Goal: Information Seeking & Learning: Learn about a topic

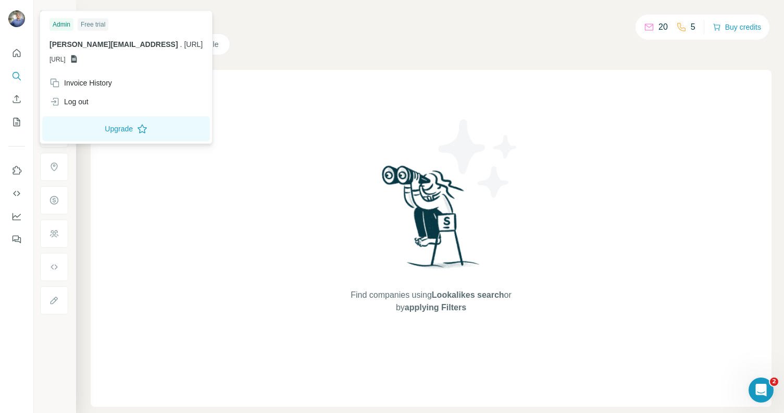
click at [97, 44] on span "[PERSON_NAME][EMAIL_ADDRESS]" at bounding box center [114, 44] width 129 height 8
click at [238, 251] on div "Find companies using Lookalikes search or by applying Filters" at bounding box center [431, 238] width 681 height 337
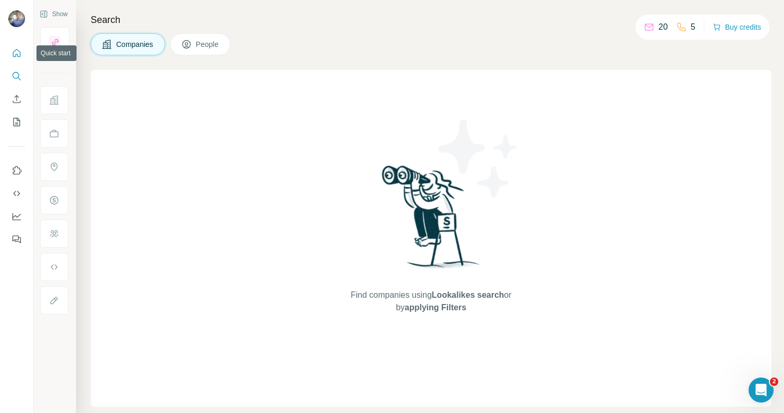
click at [13, 53] on icon "Quick start" at bounding box center [16, 53] width 10 height 10
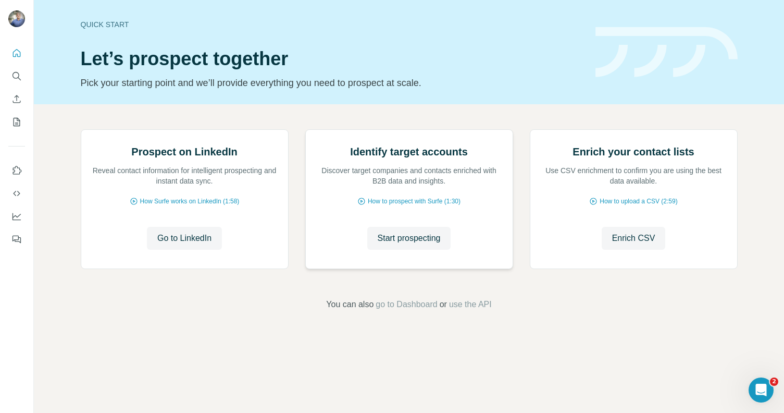
scroll to position [38, 0]
click at [417, 244] on span "Start prospecting" at bounding box center [409, 238] width 63 height 13
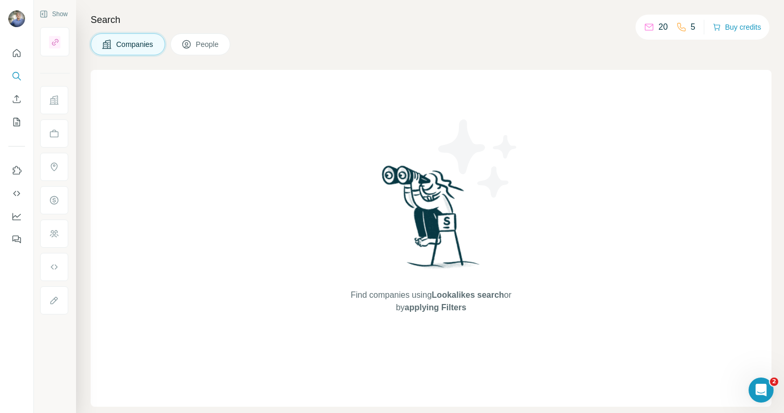
click at [140, 51] on button "Companies" at bounding box center [128, 44] width 75 height 22
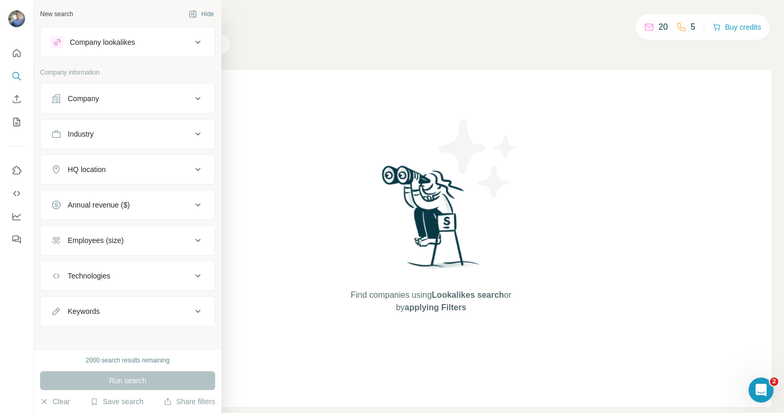
click at [82, 47] on div "Company lookalikes" at bounding box center [102, 42] width 65 height 10
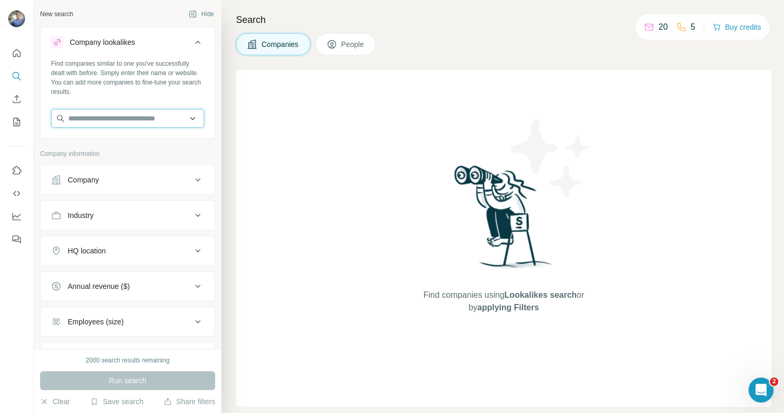
click at [102, 125] on input "text" at bounding box center [127, 118] width 153 height 19
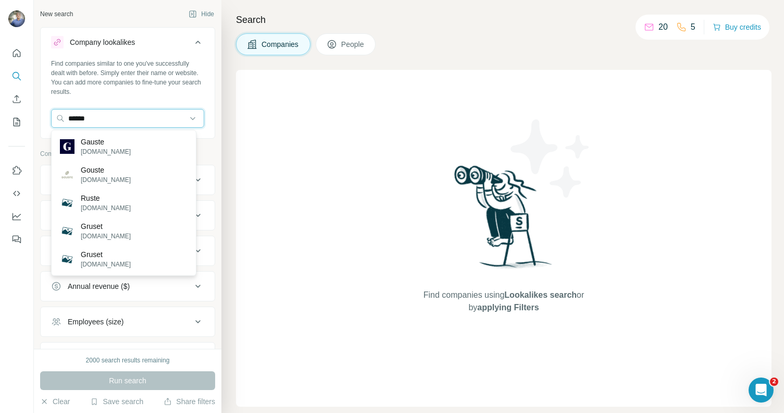
drag, startPoint x: 85, startPoint y: 118, endPoint x: 41, endPoint y: 118, distance: 44.8
click at [41, 118] on div "Find companies similar to one you've successfully dealt with before. Simply ent…" at bounding box center [128, 97] width 174 height 77
type input "**********"
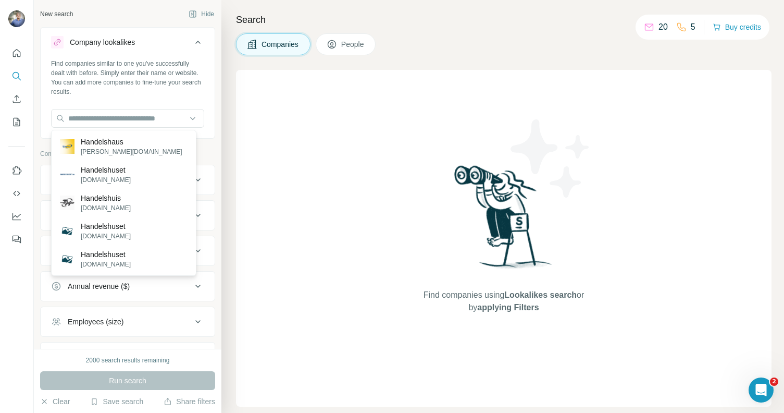
click at [315, 228] on div "Find companies using Lookalikes search or by applying Filters" at bounding box center [504, 238] width 536 height 337
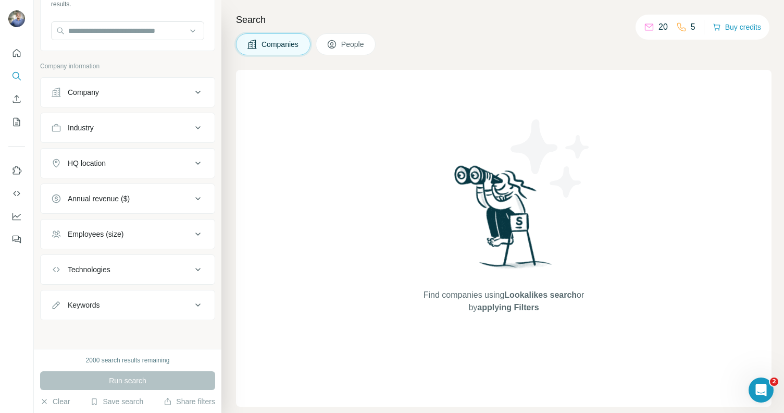
scroll to position [88, 0]
click at [129, 166] on div "HQ location" at bounding box center [121, 162] width 141 height 10
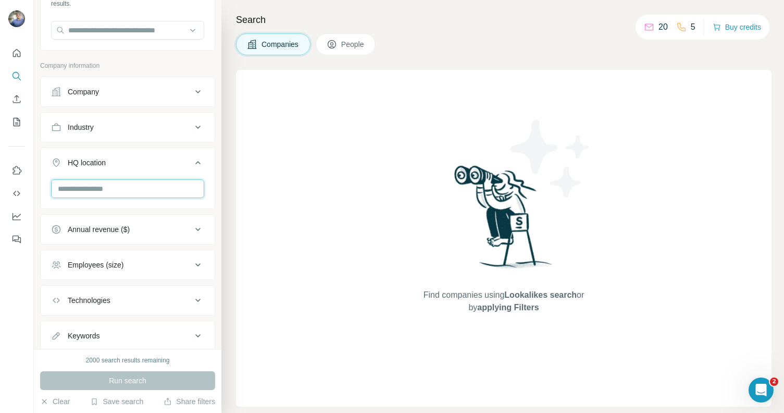
click at [119, 187] on input "text" at bounding box center [127, 188] width 153 height 19
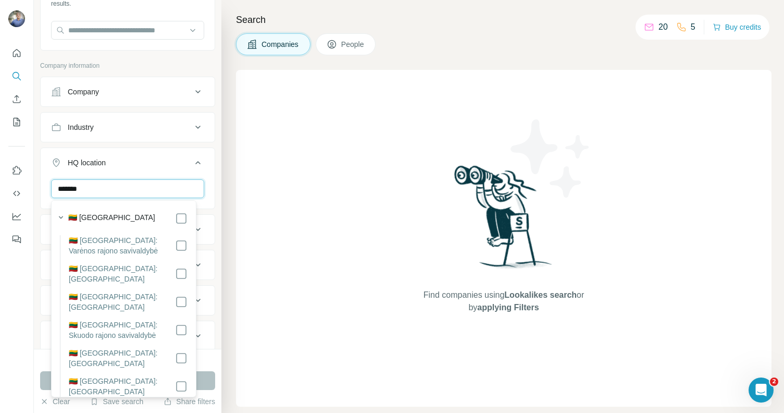
type input "*******"
click at [140, 214] on div "🇱🇹 [GEOGRAPHIC_DATA]" at bounding box center [127, 218] width 119 height 13
click at [135, 217] on div "🇱🇹 [GEOGRAPHIC_DATA]" at bounding box center [127, 218] width 119 height 13
click at [167, 215] on div "🇱🇹 [GEOGRAPHIC_DATA]" at bounding box center [127, 218] width 119 height 13
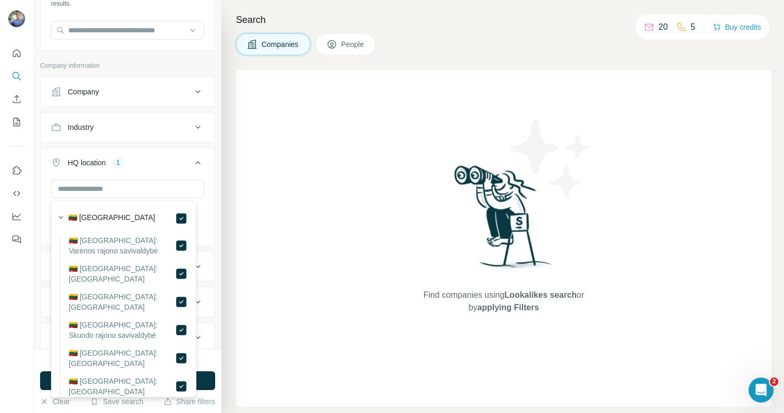
click at [339, 203] on div "Find companies using Lookalikes search or by applying Filters" at bounding box center [504, 238] width 536 height 337
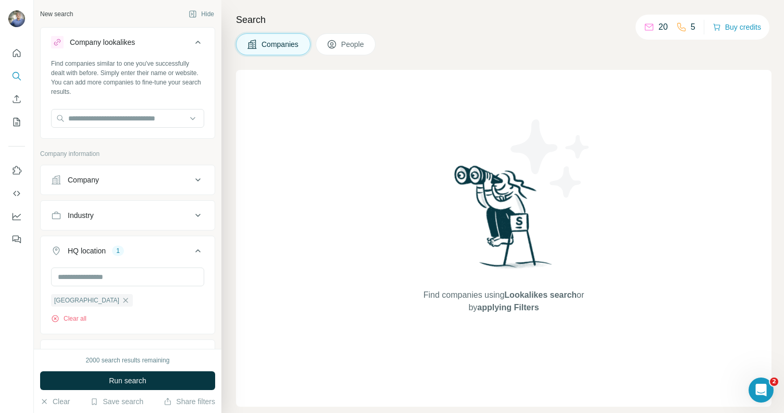
click at [138, 206] on button "Industry" at bounding box center [128, 215] width 174 height 25
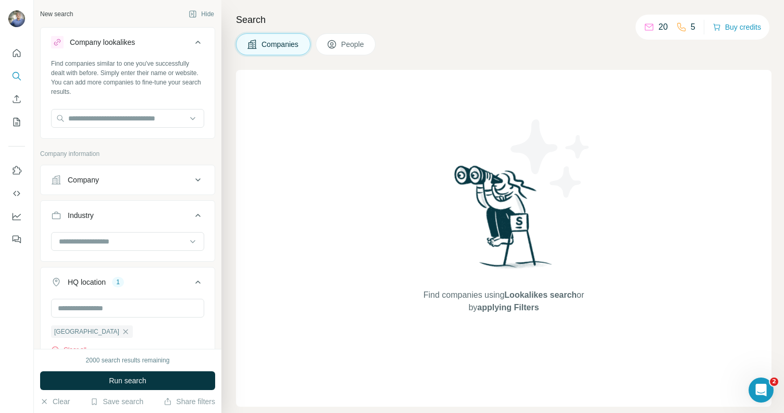
click at [126, 252] on div at bounding box center [127, 242] width 153 height 21
click at [129, 245] on input at bounding box center [122, 241] width 129 height 11
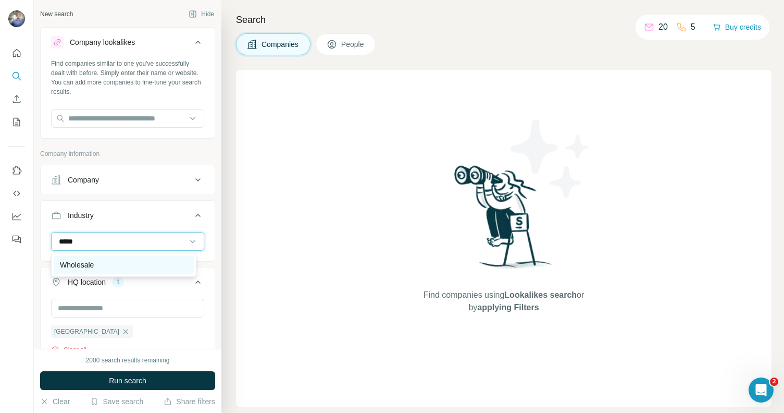
type input "*****"
click at [118, 267] on div "Wholesale" at bounding box center [124, 264] width 128 height 10
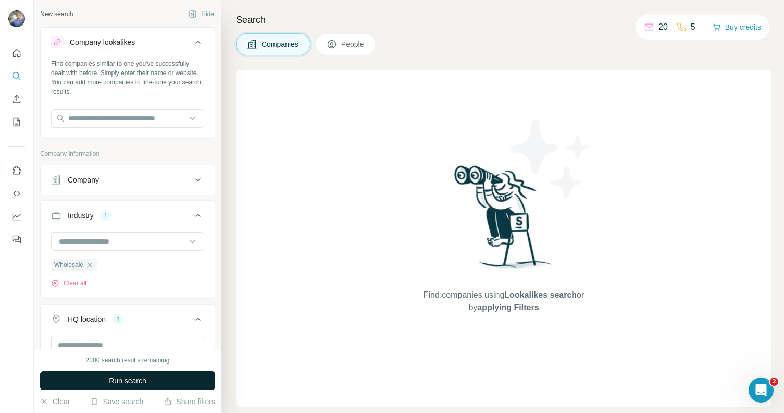
click at [157, 377] on button "Run search" at bounding box center [127, 380] width 175 height 19
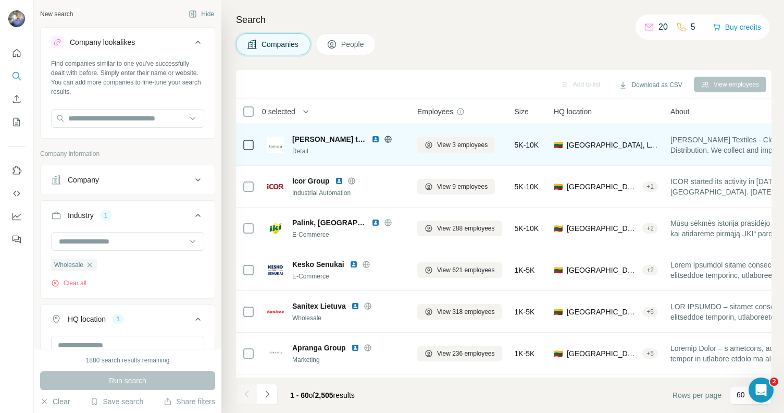
click at [372, 137] on img at bounding box center [376, 139] width 8 height 8
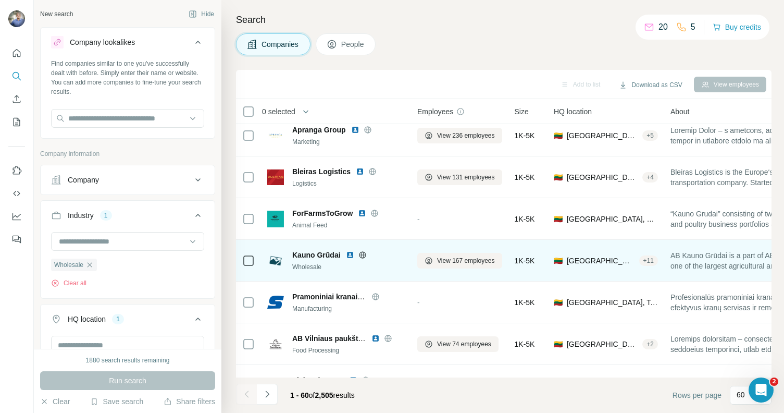
scroll to position [239, 0]
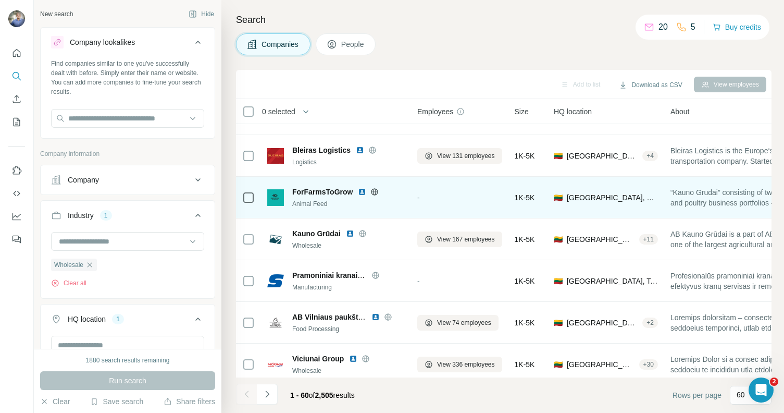
click at [362, 190] on img at bounding box center [362, 192] width 8 height 8
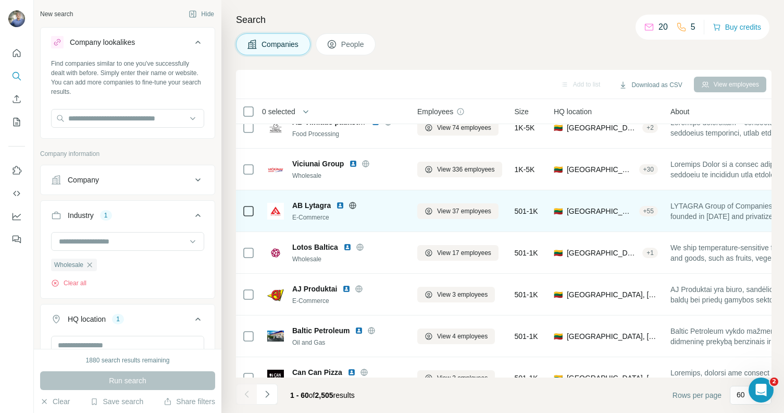
scroll to position [438, 0]
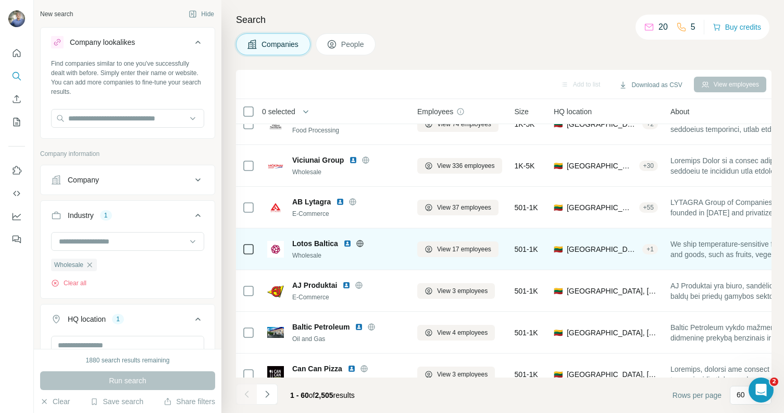
click at [348, 240] on img at bounding box center [347, 243] width 8 height 8
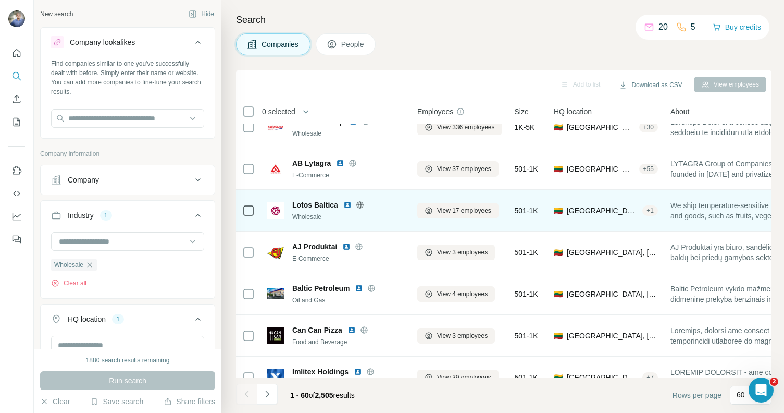
scroll to position [503, 0]
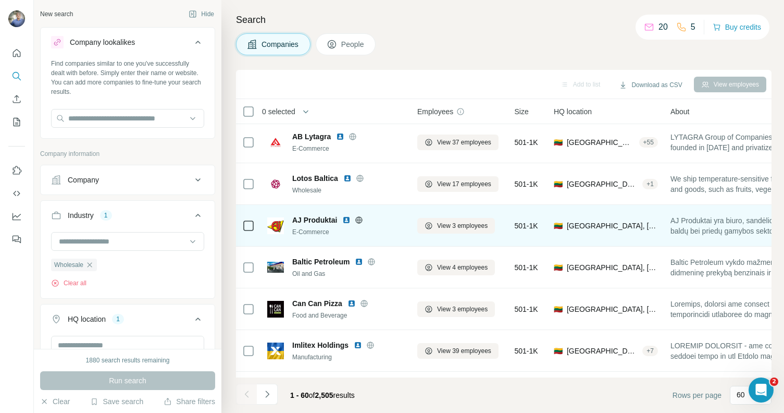
click at [345, 220] on img at bounding box center [346, 220] width 8 height 8
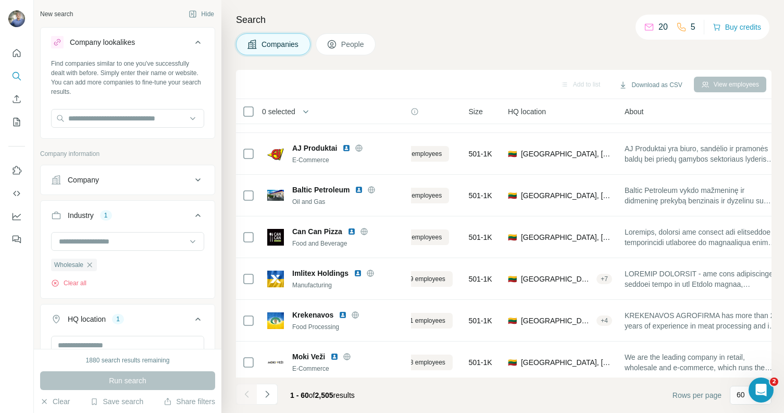
scroll to position [575, 0]
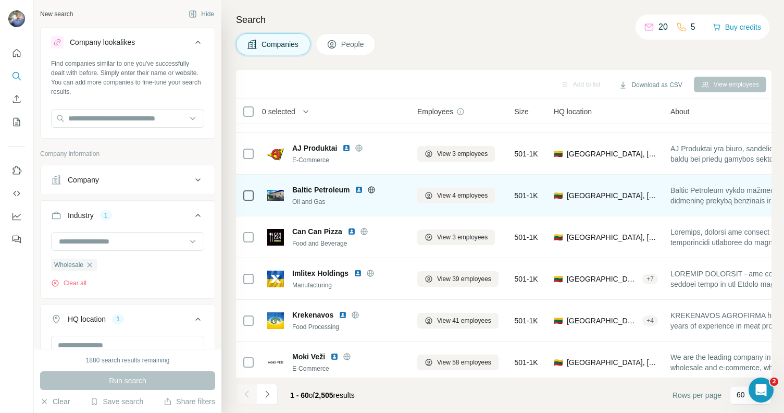
click at [359, 186] on img at bounding box center [359, 190] width 8 height 8
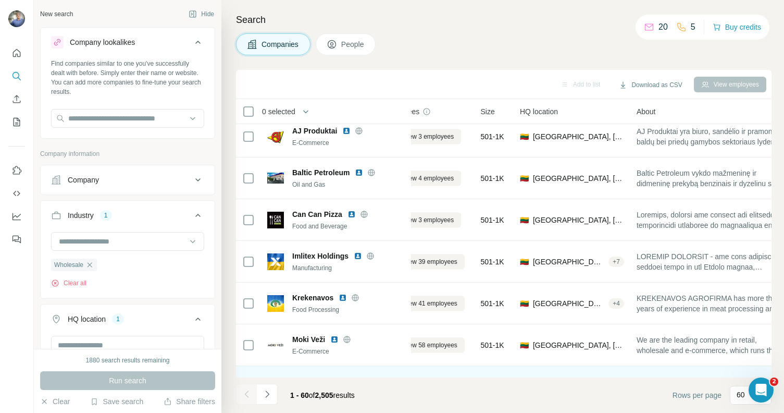
scroll to position [592, 0]
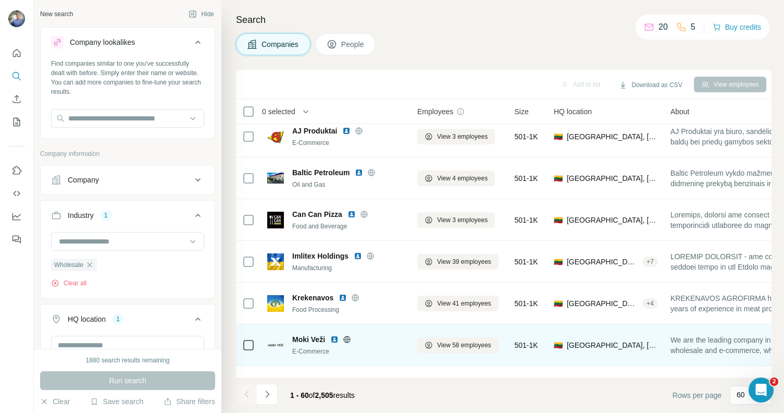
drag, startPoint x: 372, startPoint y: 377, endPoint x: 313, endPoint y: 360, distance: 61.2
click at [316, 368] on div "Add to list Download as CSV View employees 0 selected Companies Employees Size …" at bounding box center [504, 241] width 536 height 343
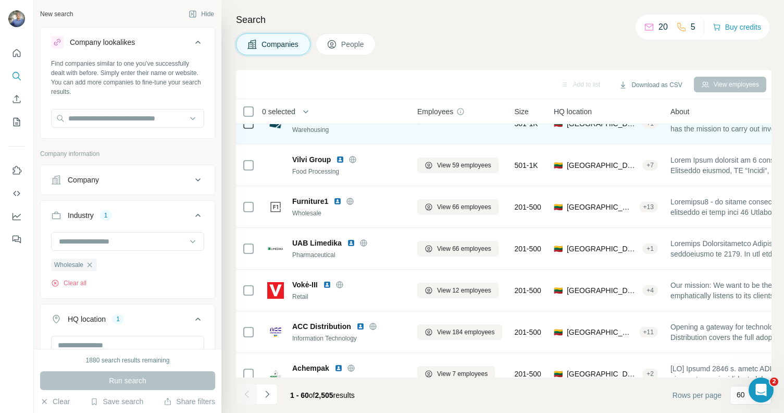
scroll to position [1029, 0]
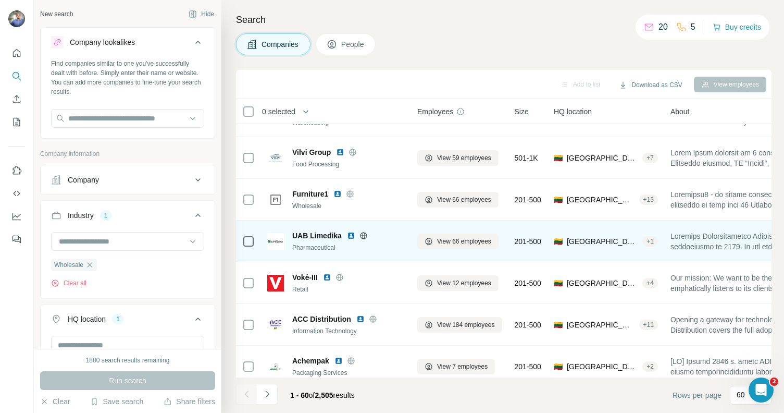
click at [350, 233] on img at bounding box center [351, 235] width 8 height 8
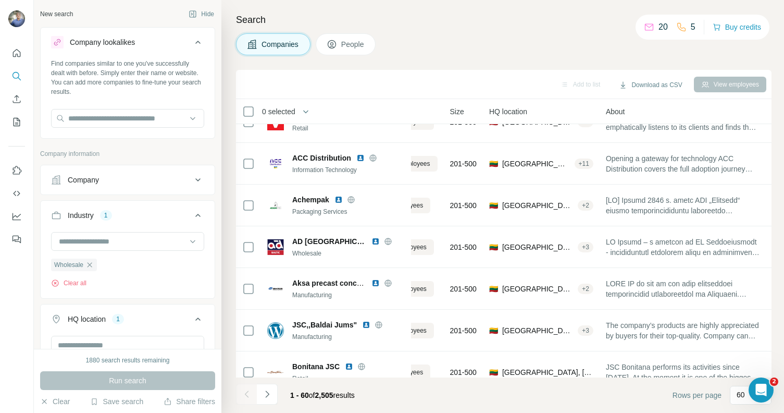
scroll to position [1190, 0]
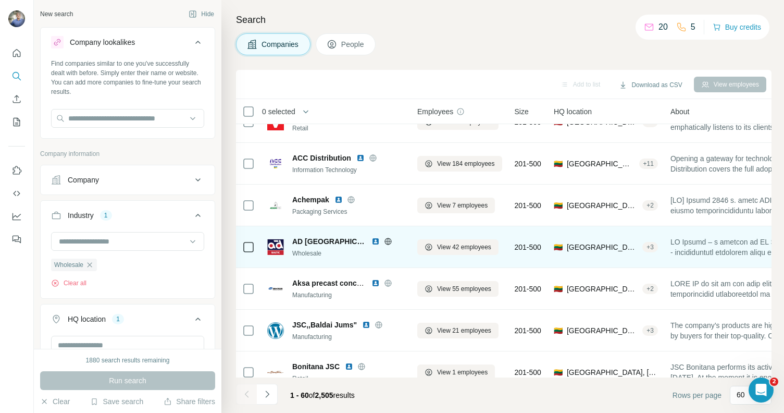
click at [372, 239] on img at bounding box center [376, 241] width 8 height 8
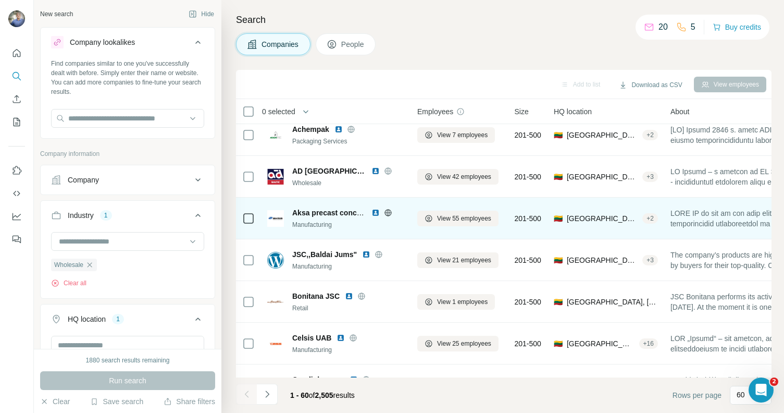
scroll to position [1266, 0]
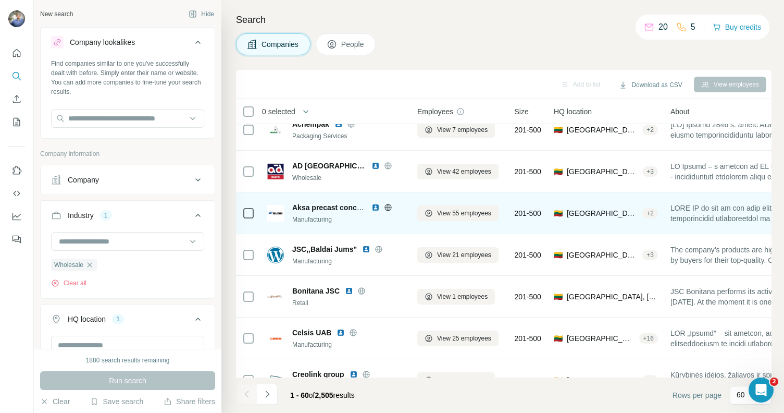
click at [376, 205] on img at bounding box center [376, 207] width 8 height 8
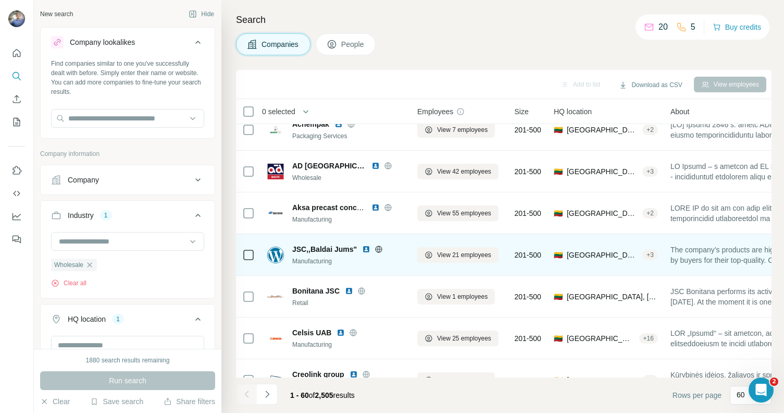
click at [369, 246] on img at bounding box center [366, 249] width 8 height 8
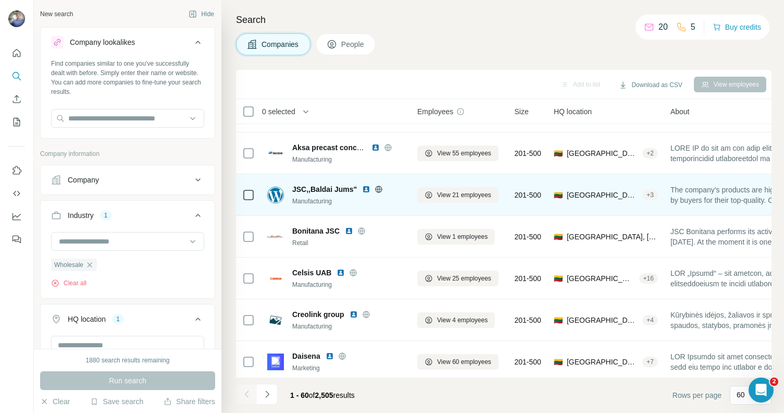
scroll to position [1332, 0]
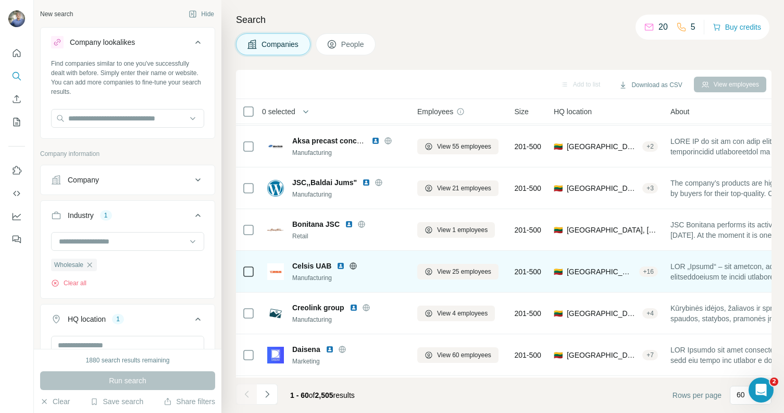
click at [343, 265] on img at bounding box center [341, 266] width 8 height 8
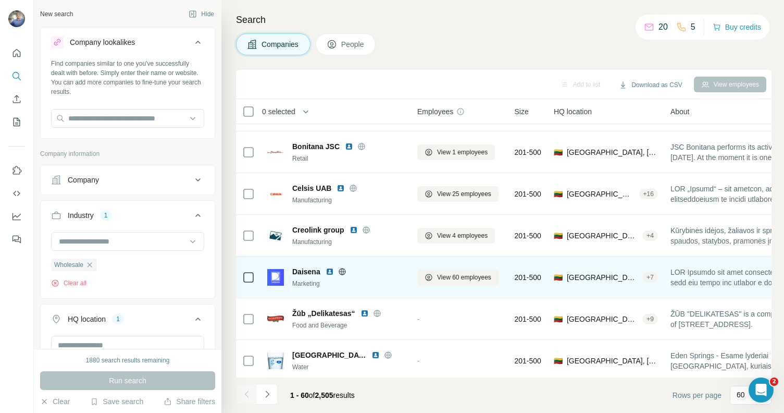
scroll to position [1411, 0]
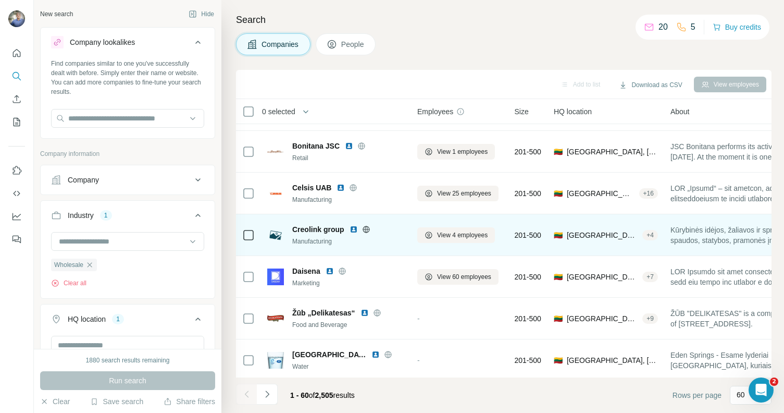
click at [353, 227] on img at bounding box center [354, 229] width 8 height 8
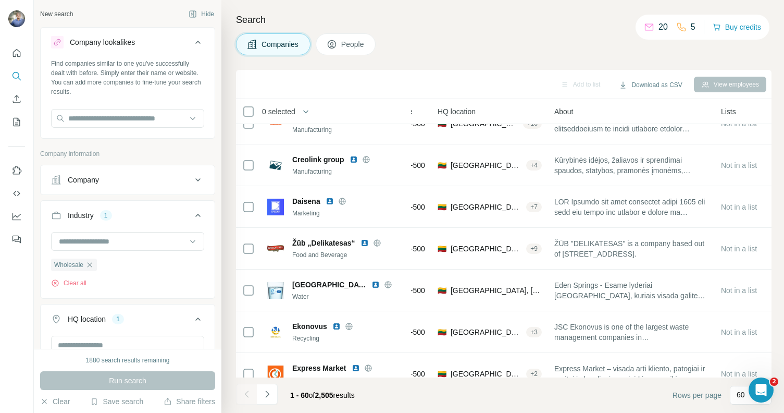
scroll to position [1480, 0]
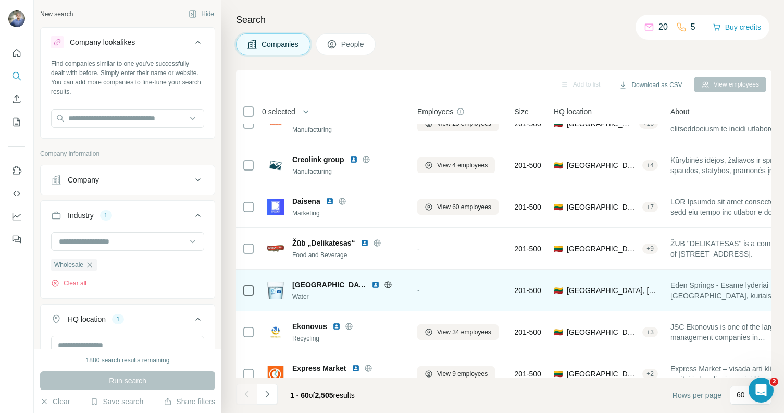
click at [376, 282] on img at bounding box center [376, 284] width 8 height 8
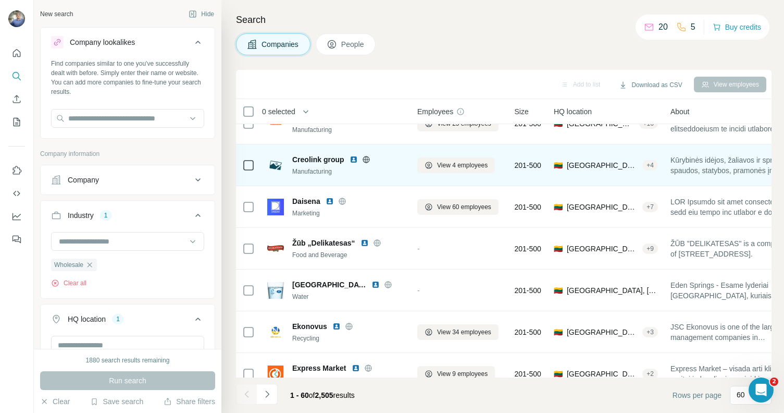
click at [355, 159] on img at bounding box center [354, 159] width 8 height 8
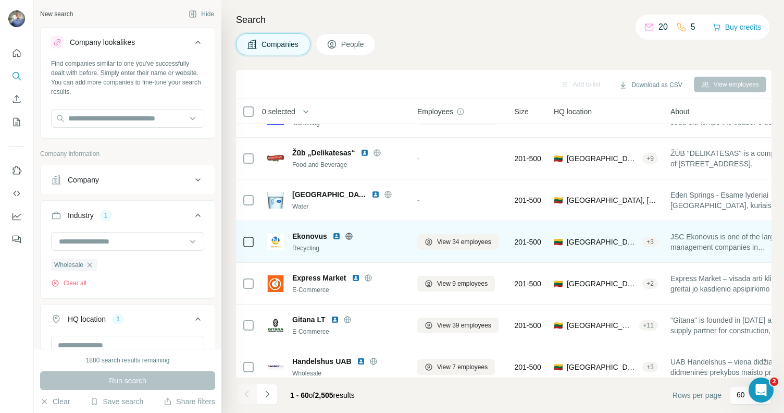
scroll to position [1582, 0]
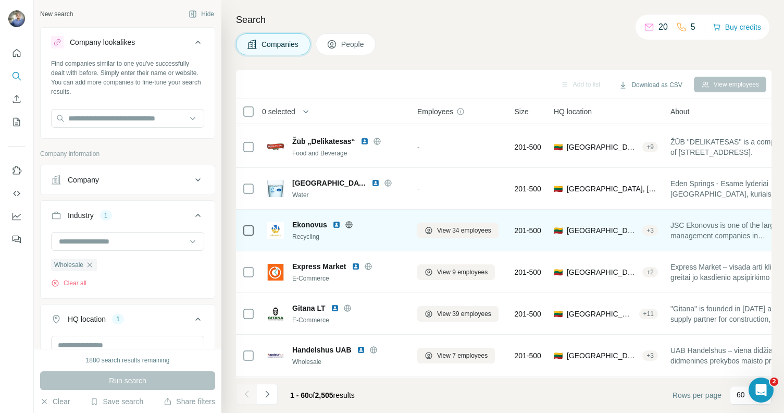
click at [338, 222] on img at bounding box center [336, 224] width 8 height 8
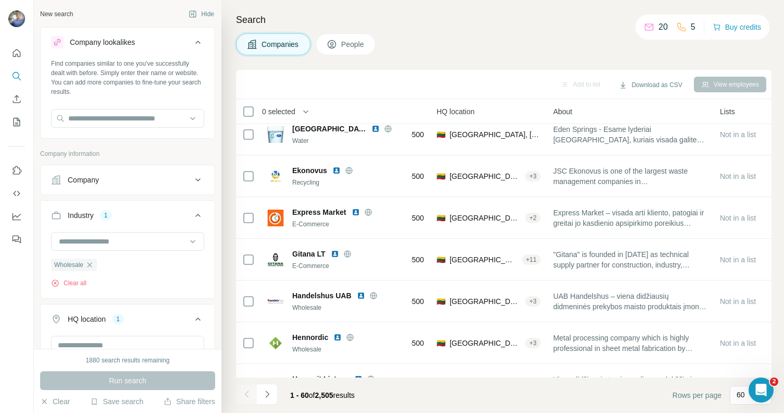
scroll to position [1636, 0]
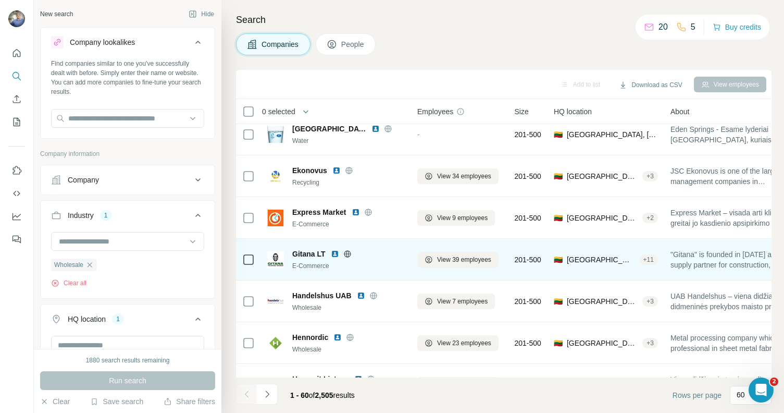
click at [335, 252] on img at bounding box center [335, 254] width 8 height 8
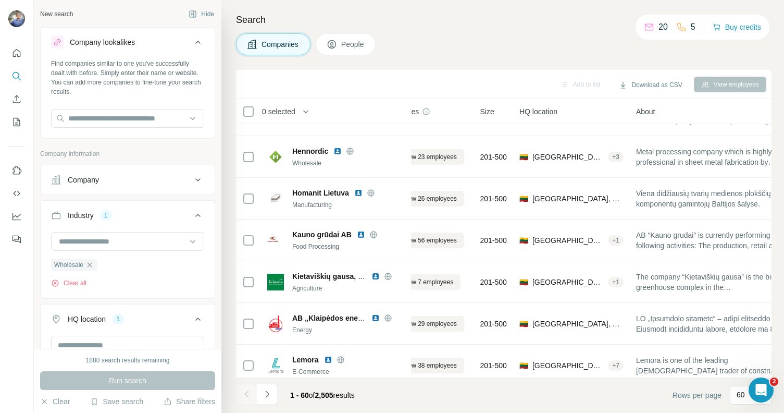
scroll to position [1822, 0]
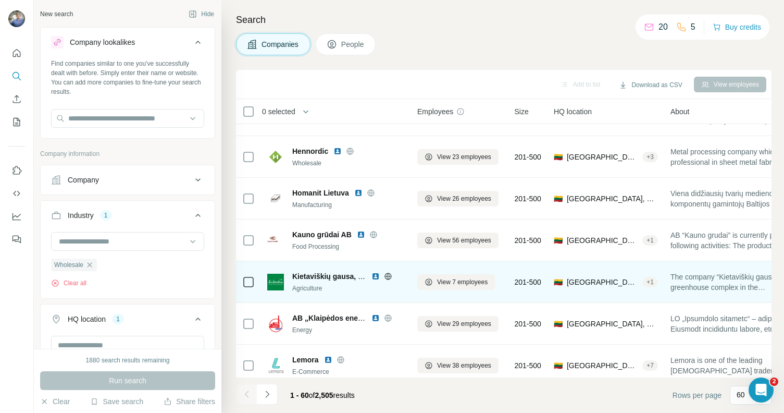
click at [376, 277] on img at bounding box center [376, 276] width 8 height 8
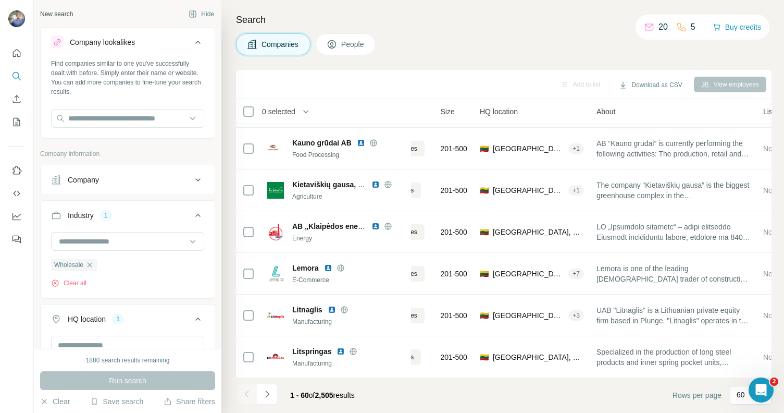
scroll to position [1914, 0]
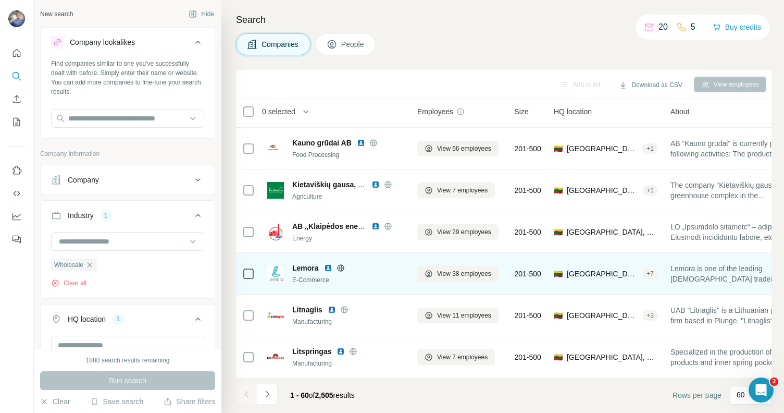
click at [328, 268] on img at bounding box center [328, 268] width 8 height 8
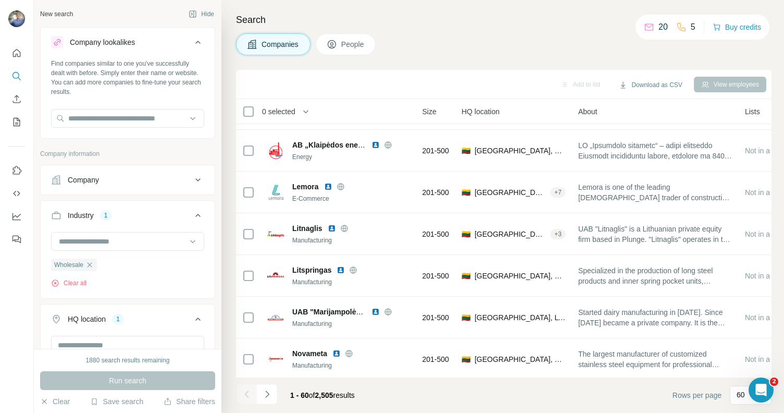
scroll to position [1995, 0]
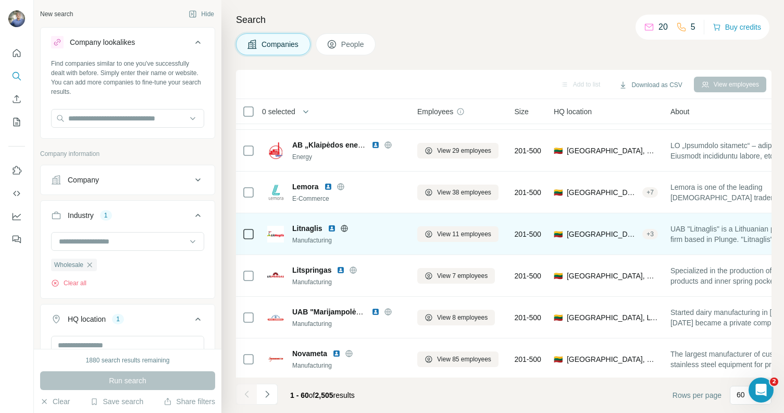
click at [332, 227] on img at bounding box center [332, 228] width 8 height 8
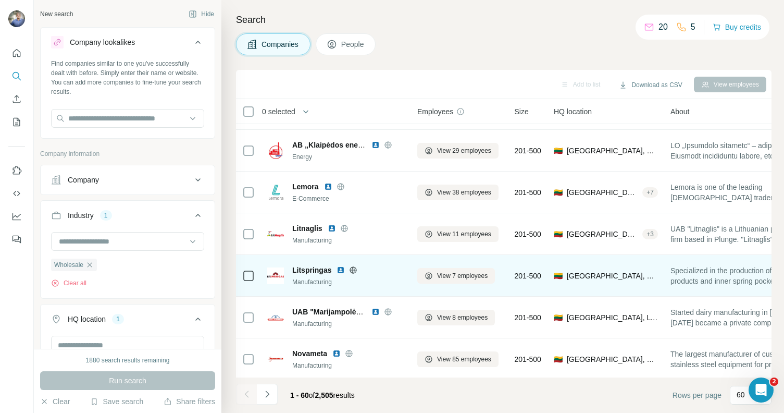
click at [338, 268] on img at bounding box center [341, 270] width 8 height 8
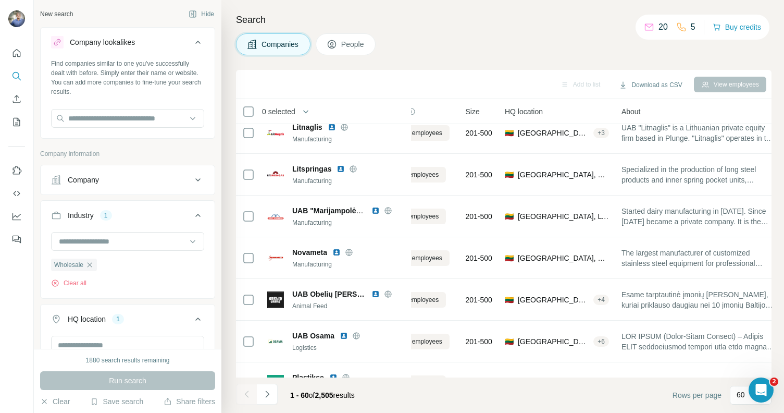
scroll to position [2096, 0]
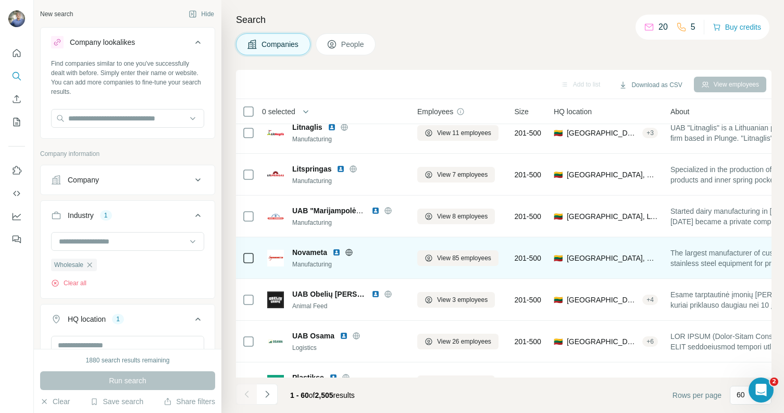
click at [337, 251] on img at bounding box center [336, 252] width 8 height 8
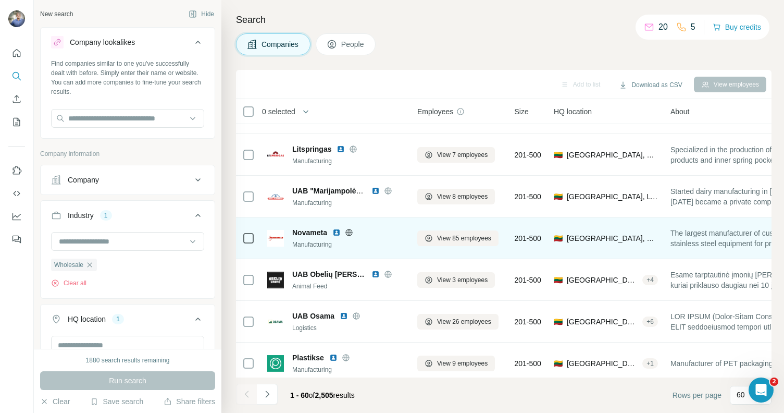
scroll to position [2155, 0]
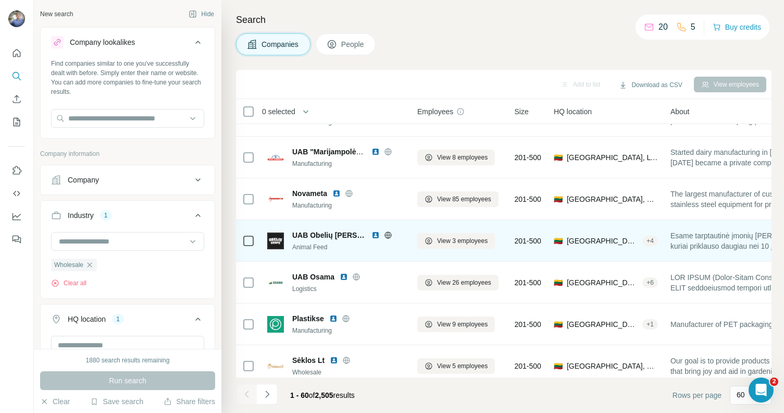
click at [372, 235] on img at bounding box center [376, 235] width 8 height 8
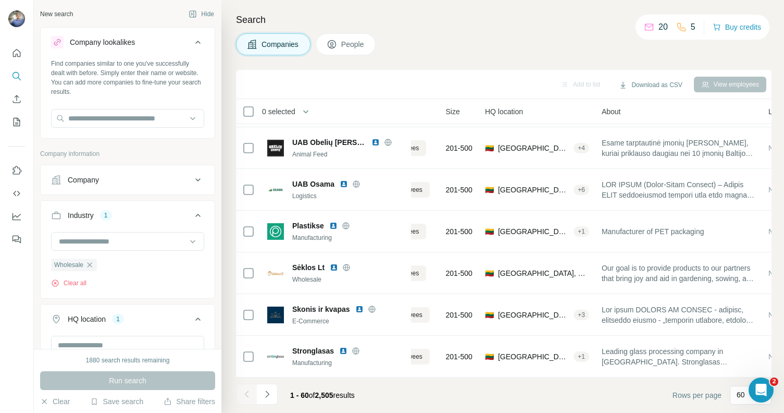
scroll to position [2254, 0]
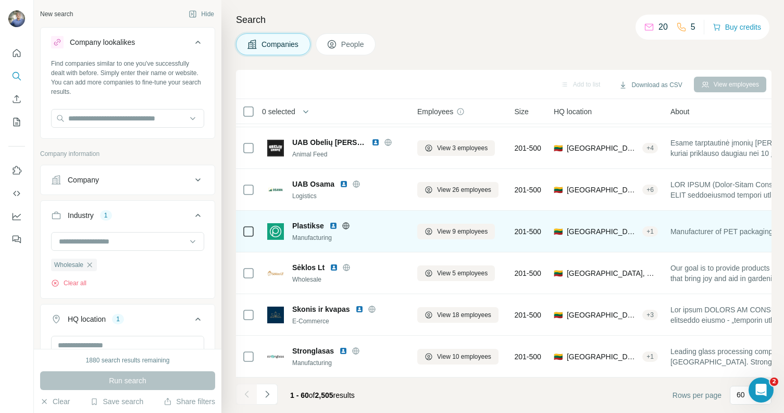
click at [333, 221] on img at bounding box center [333, 225] width 8 height 8
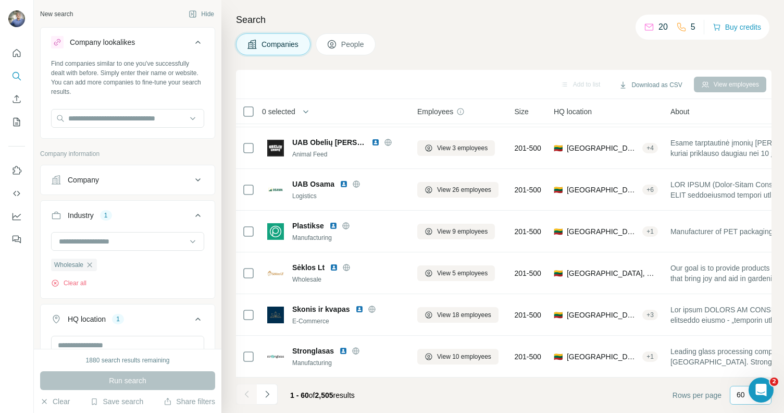
click at [740, 395] on p "60" at bounding box center [741, 394] width 8 height 10
click at [393, 379] on footer "1 - 60 of 2,505 results Rows per page 60" at bounding box center [504, 394] width 536 height 35
click at [266, 391] on icon "Navigate to next page" at bounding box center [267, 393] width 4 height 7
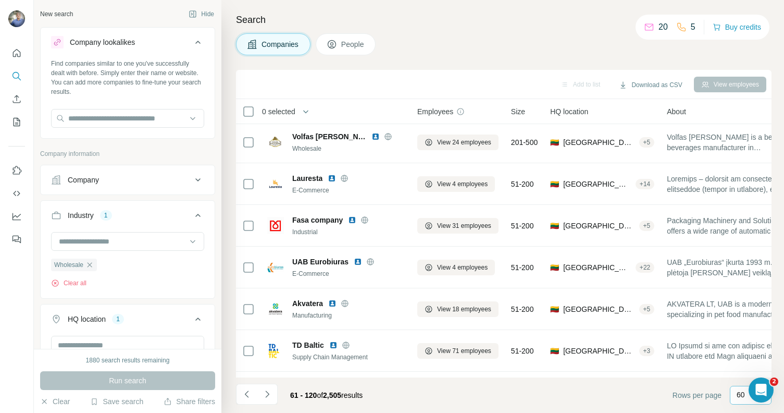
scroll to position [2254, 0]
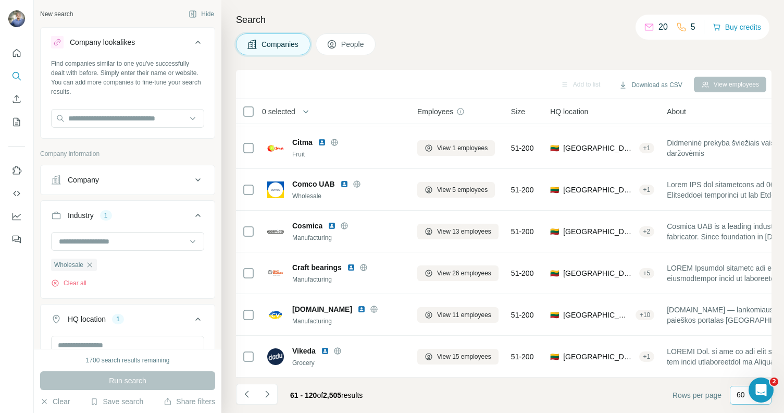
click at [439, 113] on span "Employees" at bounding box center [435, 111] width 36 height 10
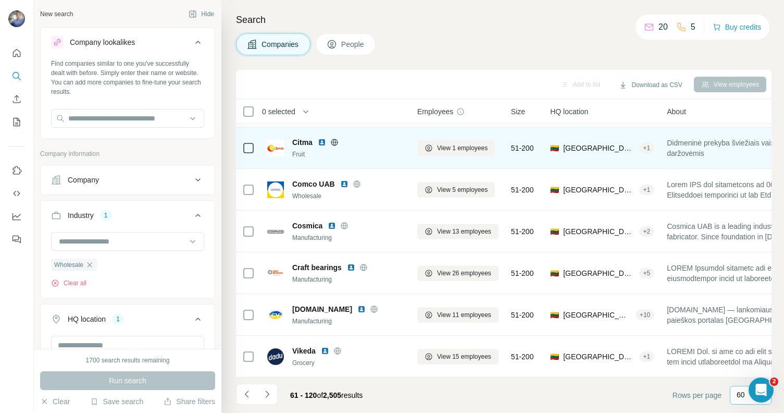
click at [321, 138] on img at bounding box center [322, 142] width 8 height 8
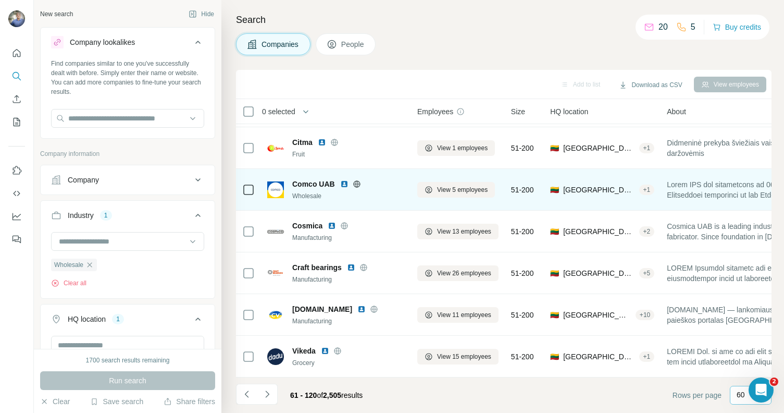
click at [344, 180] on img at bounding box center [344, 184] width 8 height 8
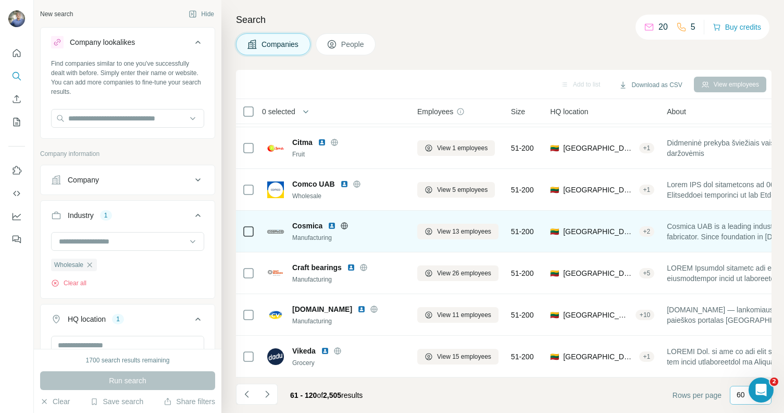
click at [331, 221] on img at bounding box center [332, 225] width 8 height 8
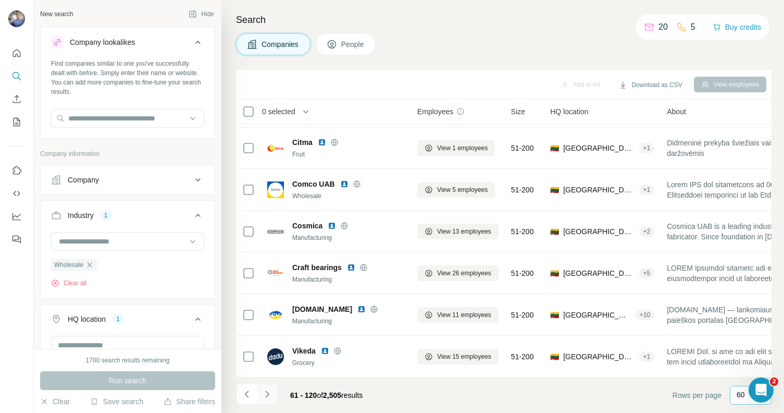
click at [271, 394] on icon "Navigate to next page" at bounding box center [267, 394] width 10 height 10
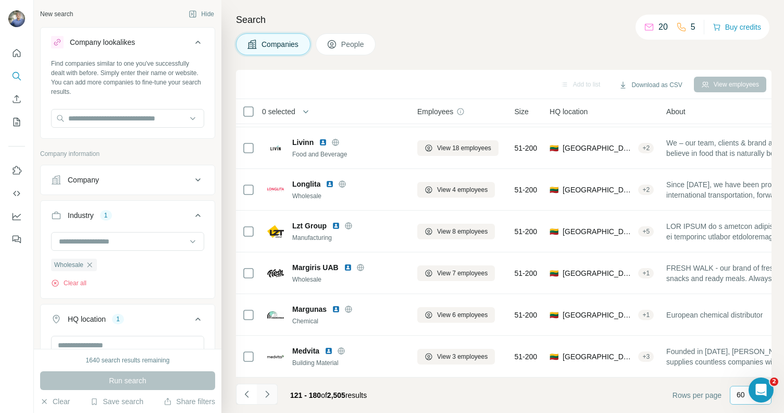
click at [269, 387] on button "Navigate to next page" at bounding box center [267, 394] width 21 height 21
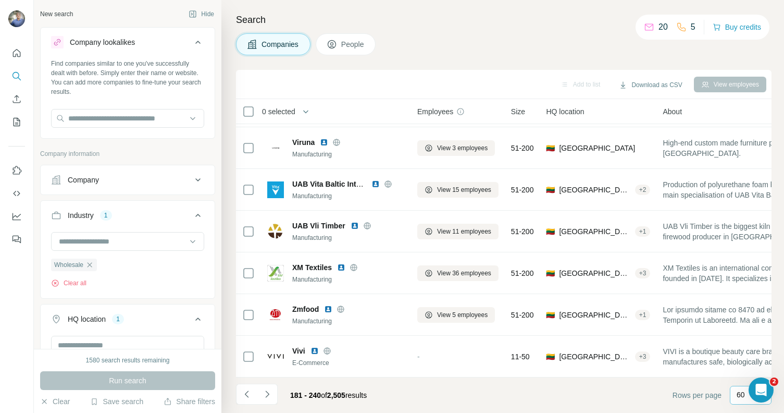
click at [413, 110] on th "Employees" at bounding box center [458, 111] width 94 height 25
click at [421, 112] on span "Employees" at bounding box center [435, 111] width 36 height 10
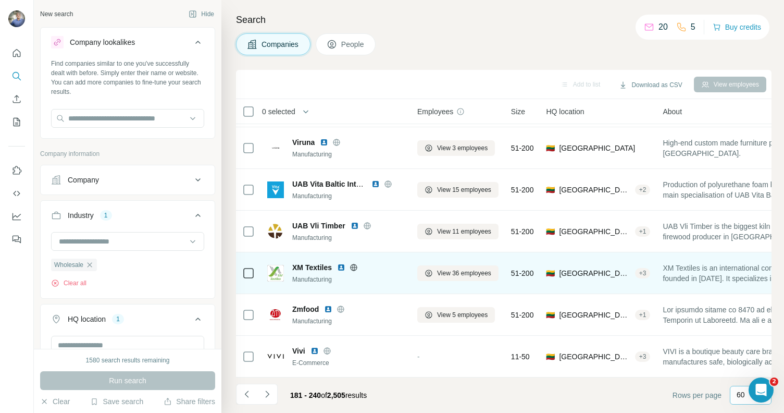
click at [340, 263] on img at bounding box center [341, 267] width 8 height 8
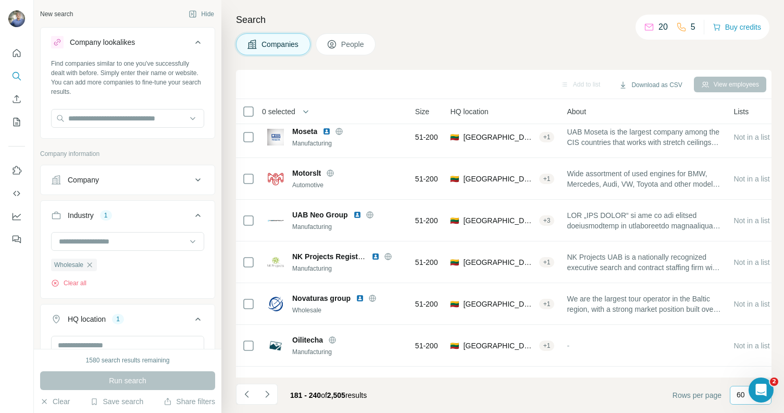
scroll to position [258, 0]
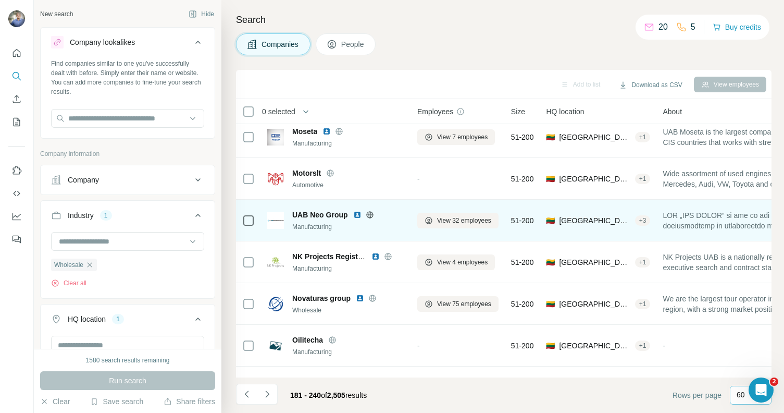
click at [355, 215] on img at bounding box center [357, 215] width 8 height 8
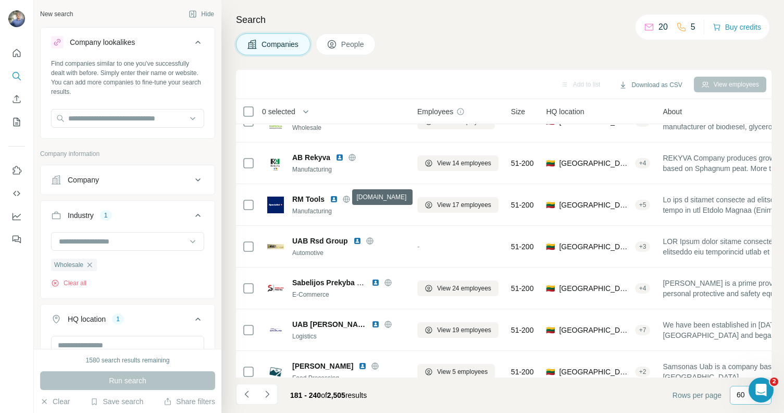
scroll to position [734, 0]
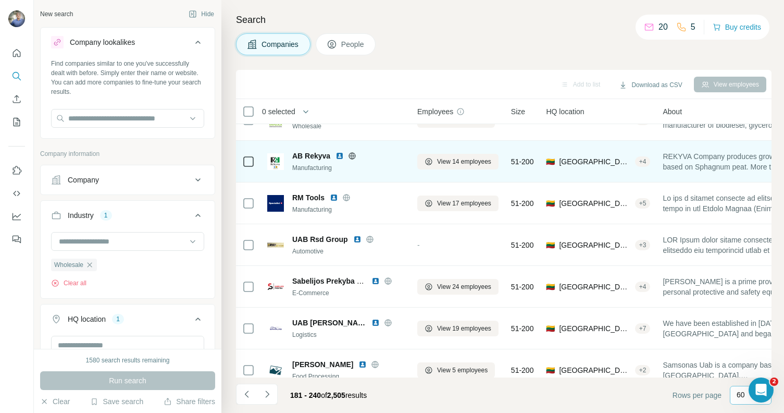
click at [340, 153] on img at bounding box center [340, 156] width 8 height 8
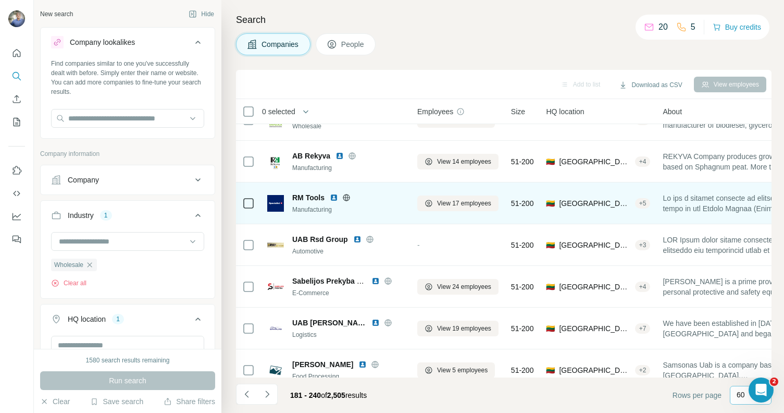
click at [335, 196] on img at bounding box center [334, 197] width 8 height 8
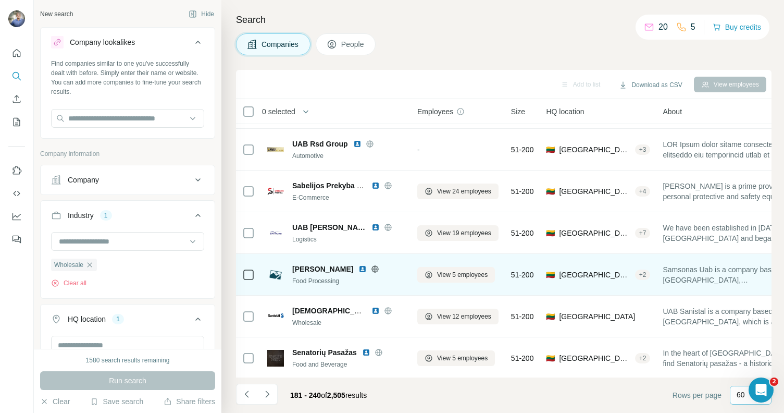
scroll to position [831, 0]
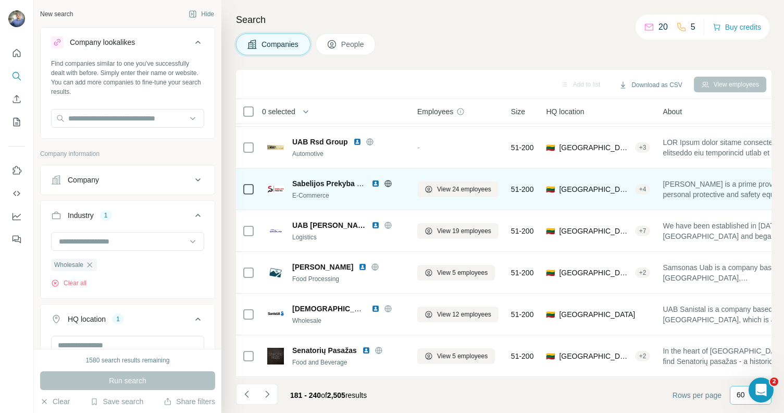
click at [375, 182] on img at bounding box center [376, 183] width 8 height 8
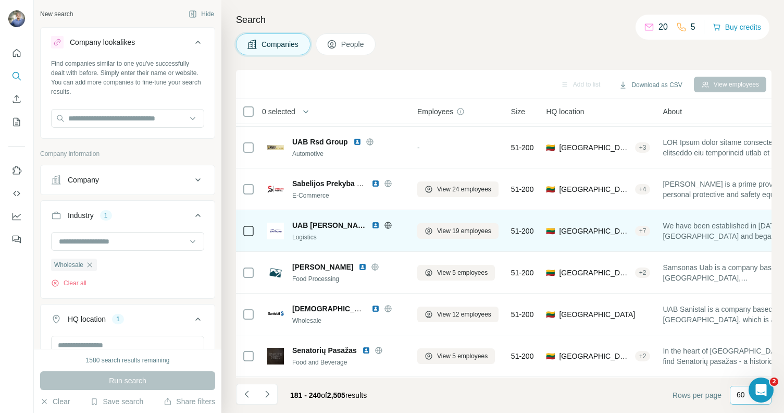
click at [372, 222] on img at bounding box center [376, 225] width 8 height 8
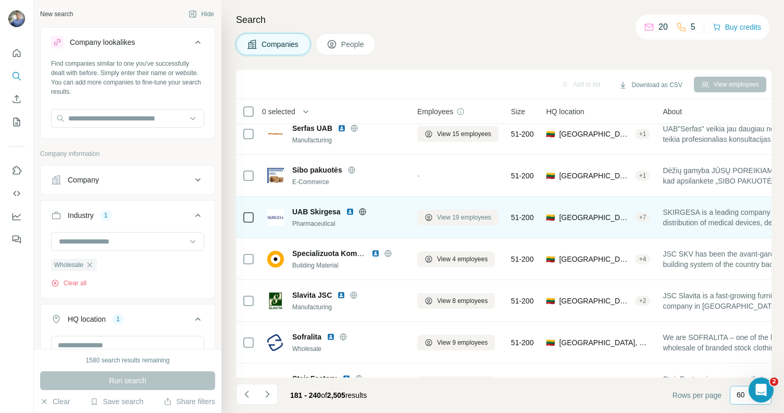
scroll to position [1110, 0]
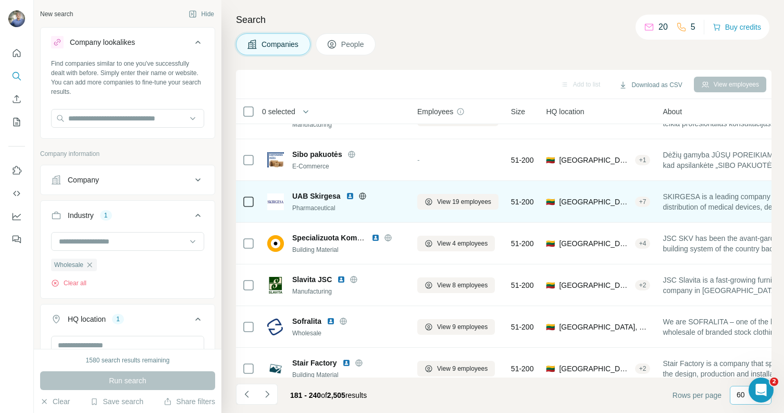
click at [349, 192] on img at bounding box center [350, 196] width 8 height 8
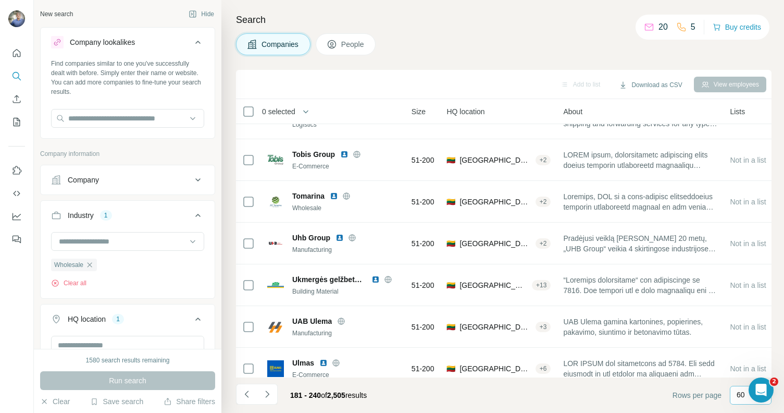
scroll to position [1652, 0]
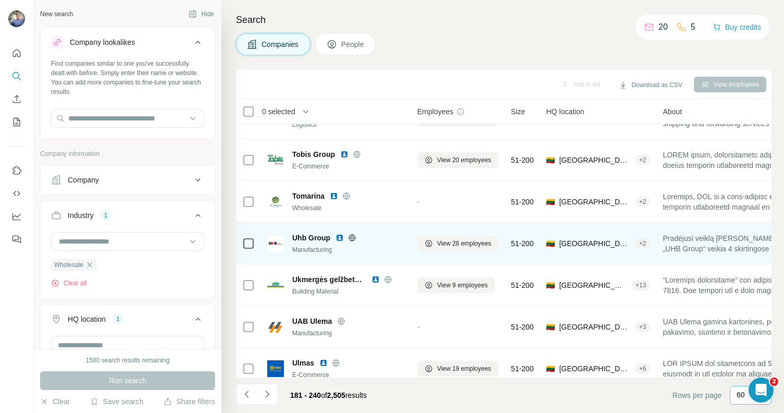
click at [339, 236] on img at bounding box center [340, 237] width 8 height 8
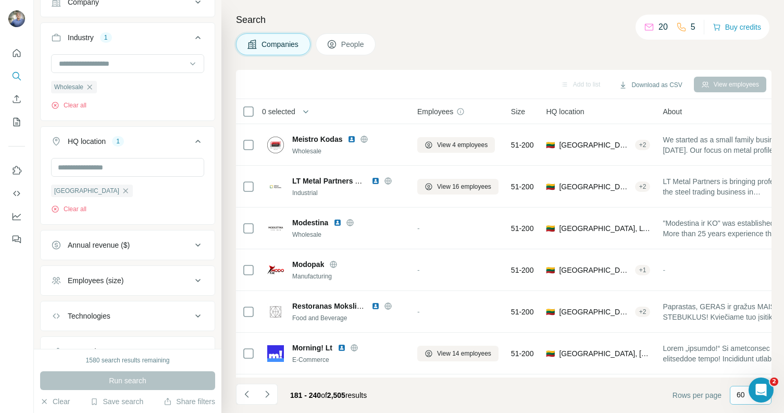
scroll to position [178, 0]
click at [174, 279] on div "Employees (size)" at bounding box center [121, 280] width 141 height 10
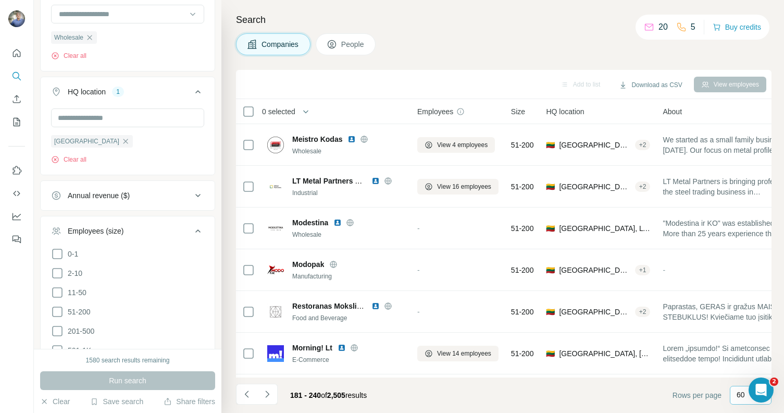
scroll to position [267, 0]
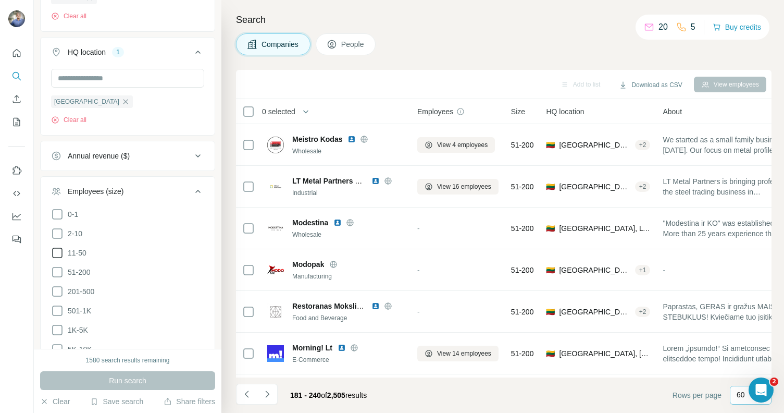
click at [59, 253] on icon at bounding box center [57, 252] width 13 height 13
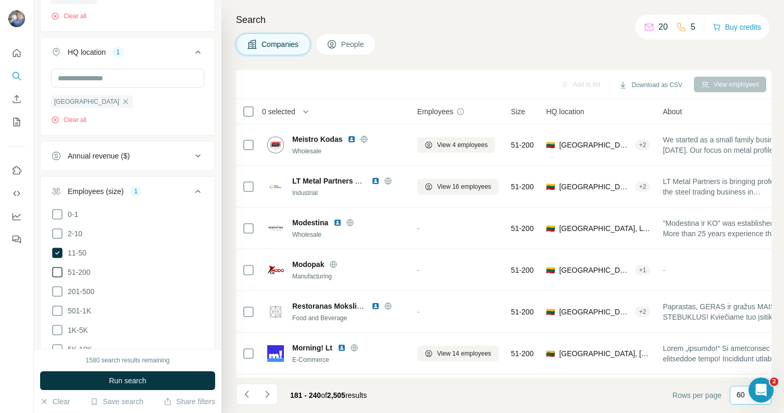
click at [59, 269] on icon at bounding box center [57, 272] width 13 height 13
click at [54, 289] on icon at bounding box center [57, 291] width 13 height 13
click at [56, 305] on icon at bounding box center [57, 310] width 10 height 10
click at [58, 324] on icon at bounding box center [57, 330] width 13 height 13
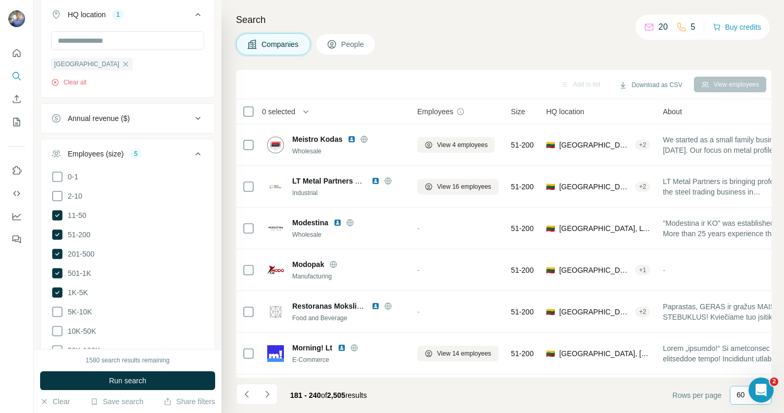
scroll to position [309, 0]
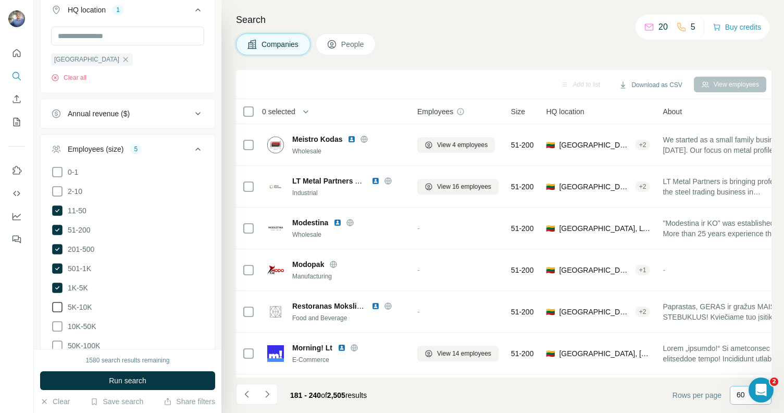
click at [60, 311] on icon at bounding box center [57, 307] width 13 height 13
click at [58, 321] on icon at bounding box center [57, 326] width 13 height 13
click at [91, 378] on button "Run search" at bounding box center [127, 380] width 175 height 19
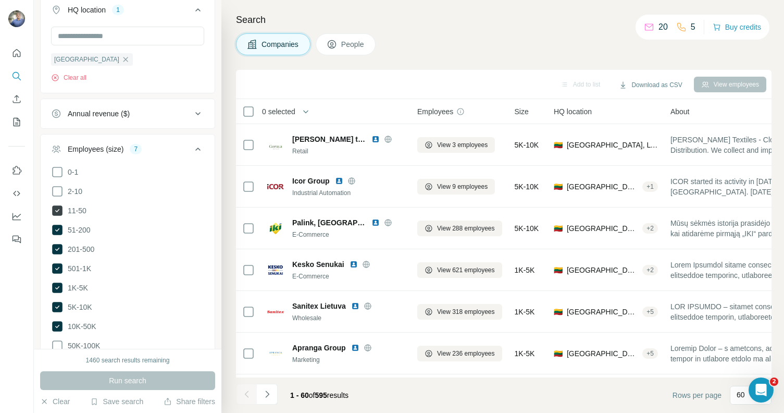
click at [58, 209] on icon at bounding box center [57, 210] width 4 height 3
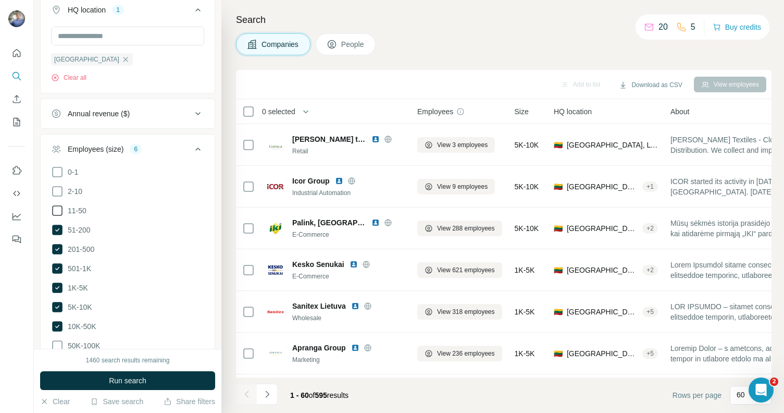
click at [60, 212] on icon at bounding box center [57, 210] width 13 height 13
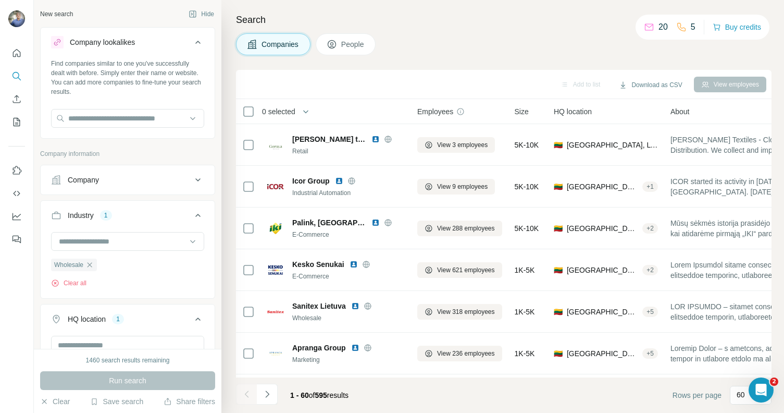
click at [229, 308] on div "Search Companies People Add to list Download as CSV View employees 0 selected C…" at bounding box center [502, 206] width 563 height 413
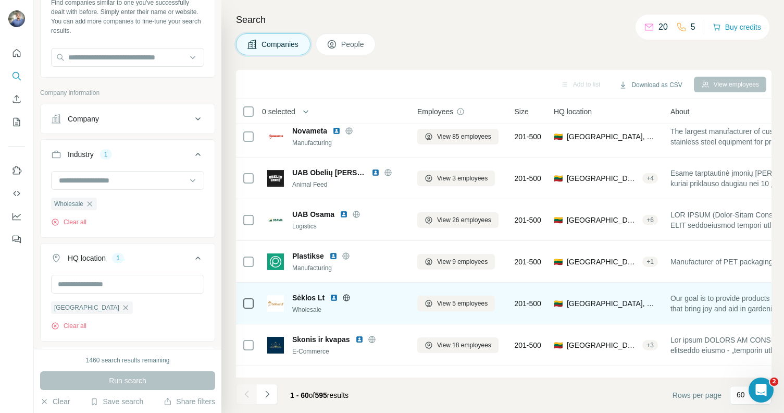
scroll to position [2254, 0]
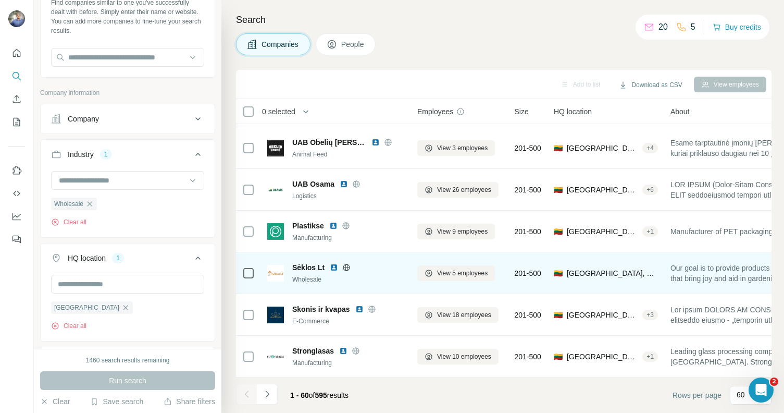
click at [330, 263] on img at bounding box center [334, 267] width 8 height 8
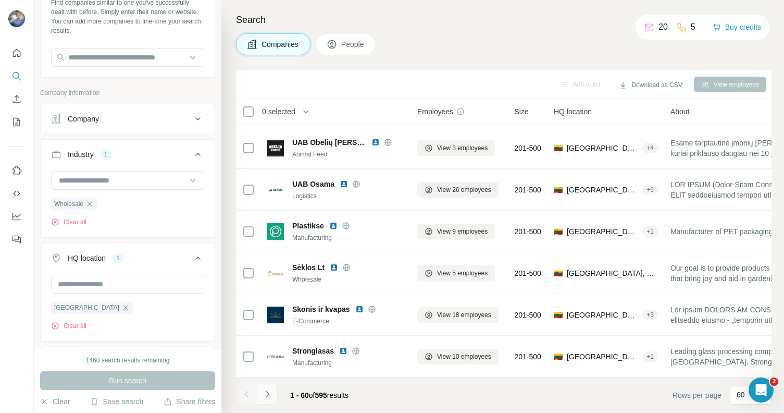
click at [275, 392] on button "Navigate to next page" at bounding box center [267, 394] width 21 height 21
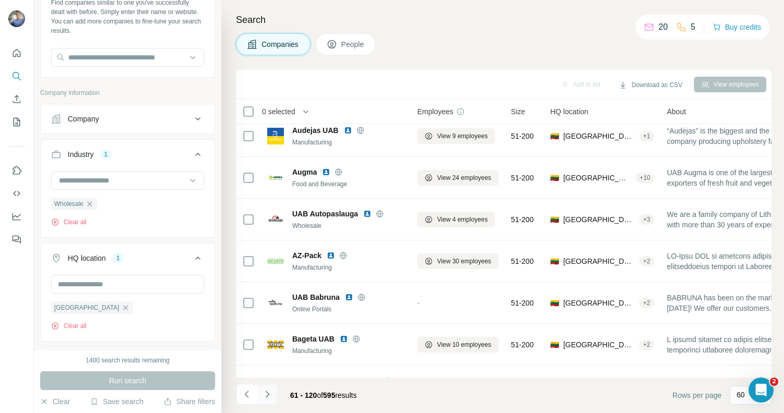
click at [260, 398] on button "Navigate to next page" at bounding box center [267, 394] width 21 height 21
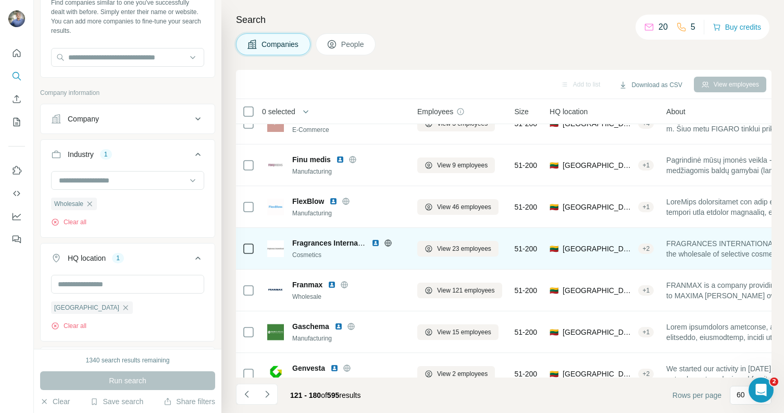
scroll to position [1020, 0]
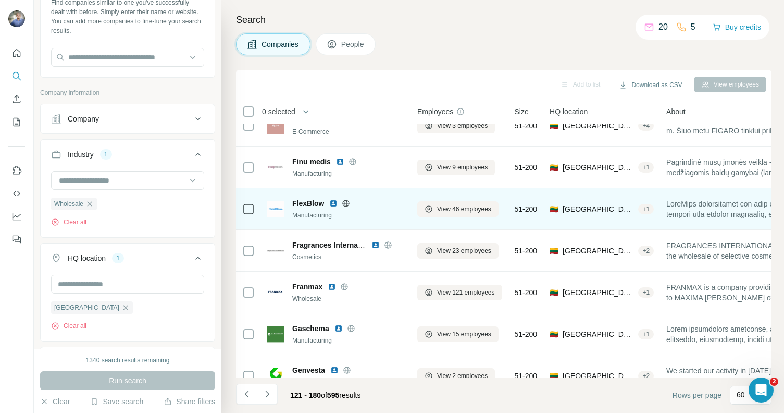
click at [332, 202] on img at bounding box center [333, 203] width 8 height 8
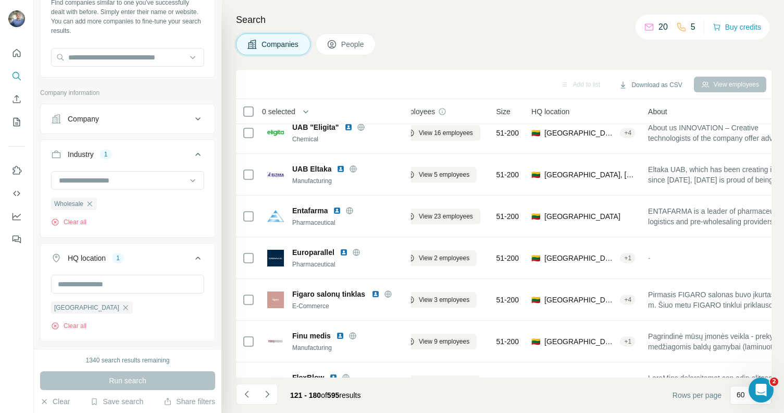
scroll to position [845, 18]
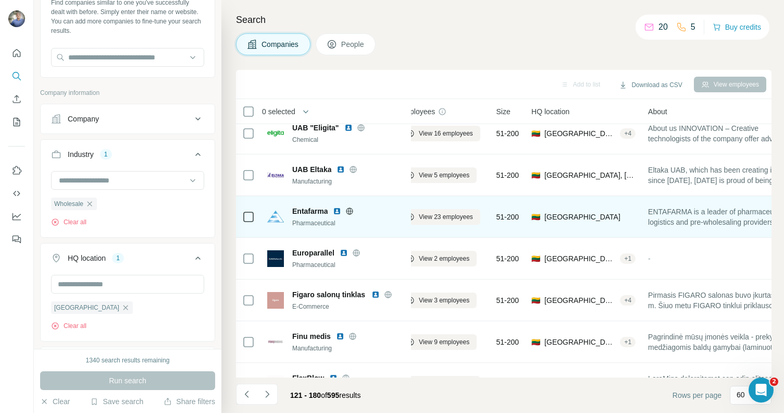
click at [335, 209] on img at bounding box center [337, 211] width 8 height 8
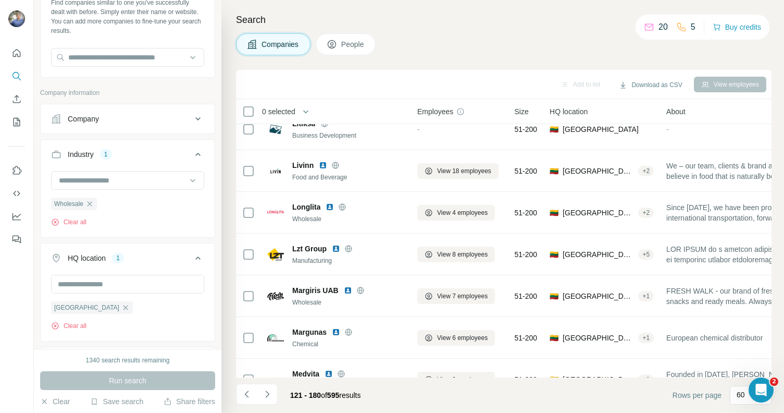
scroll to position [2254, 0]
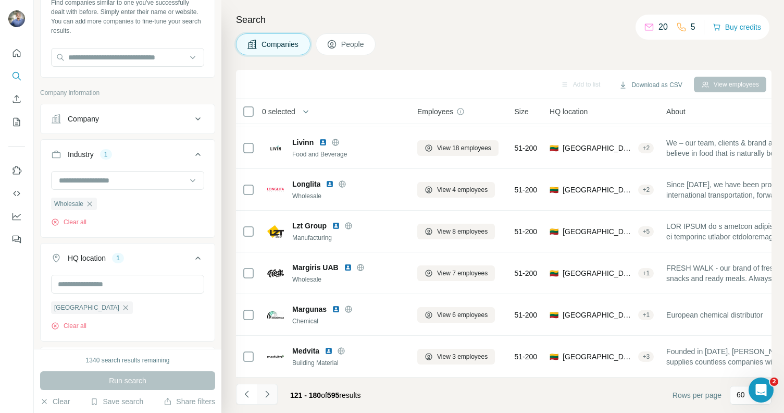
click at [269, 393] on icon "Navigate to next page" at bounding box center [267, 394] width 10 height 10
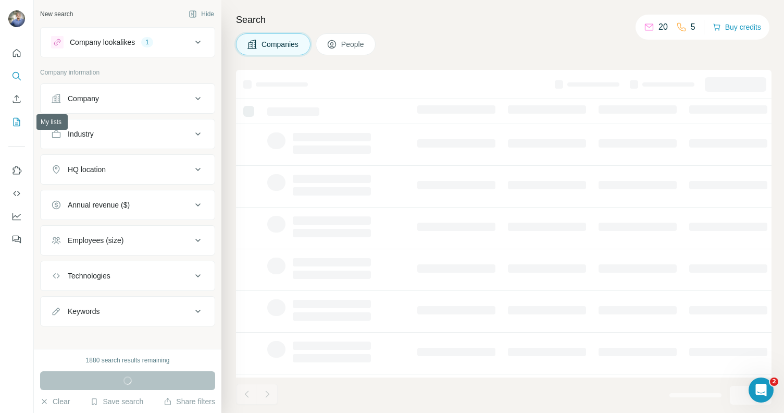
click at [14, 119] on icon "My lists" at bounding box center [17, 122] width 7 height 8
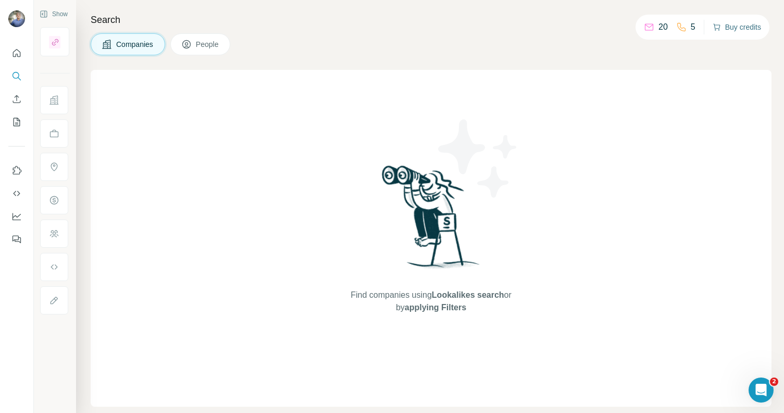
click at [723, 25] on button "Buy credits" at bounding box center [737, 27] width 48 height 15
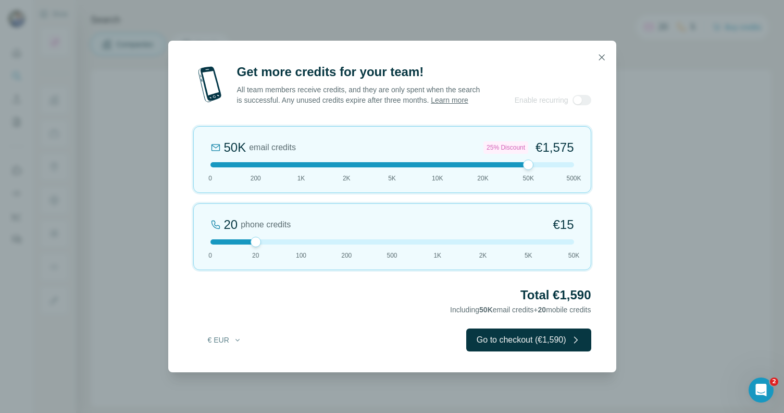
drag, startPoint x: 259, startPoint y: 167, endPoint x: 535, endPoint y: 169, distance: 276.2
click at [535, 167] on div at bounding box center [393, 164] width 364 height 5
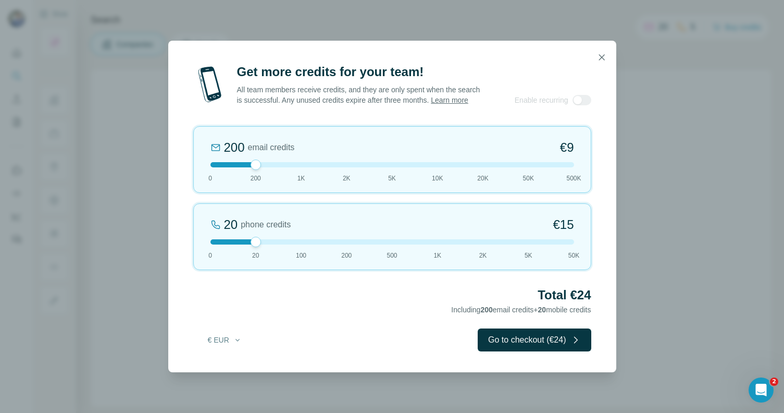
drag, startPoint x: 530, startPoint y: 169, endPoint x: 280, endPoint y: 164, distance: 250.7
click at [280, 164] on div "200 email credits €9 0 200 1K 2K 5K 10K 20K 50K 500K" at bounding box center [392, 159] width 398 height 67
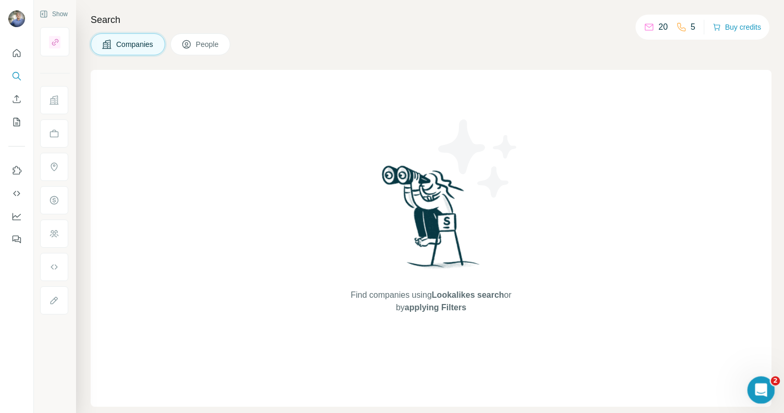
click at [770, 388] on div "Open Intercom Messenger" at bounding box center [760, 388] width 34 height 34
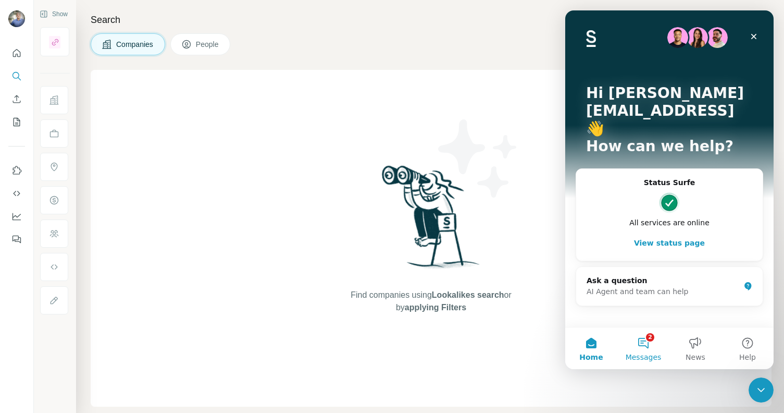
click at [636, 344] on button "2 Messages" at bounding box center [643, 348] width 52 height 42
